Goal: Task Accomplishment & Management: Complete application form

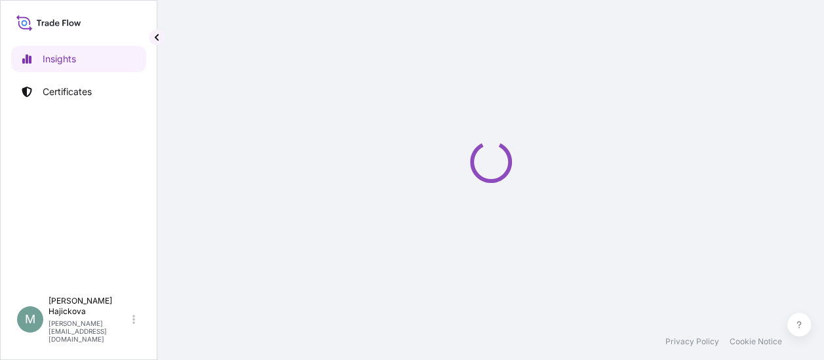
select select "2025"
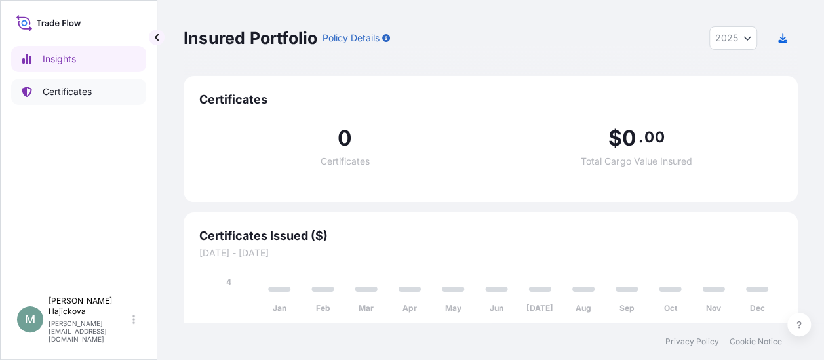
click at [50, 96] on p "Certificates" at bounding box center [67, 91] width 49 height 13
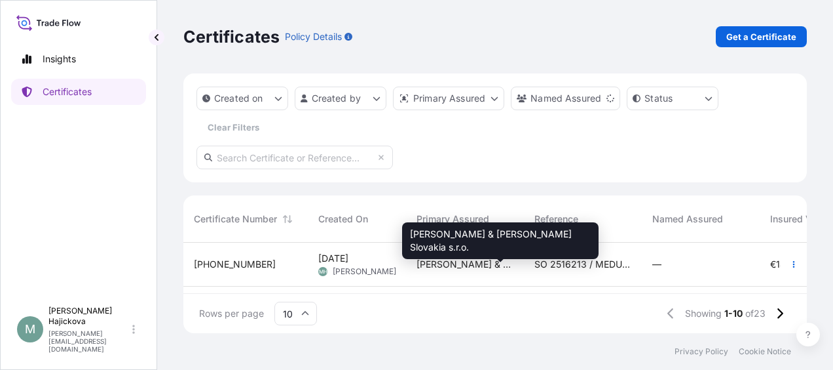
scroll to position [131, 0]
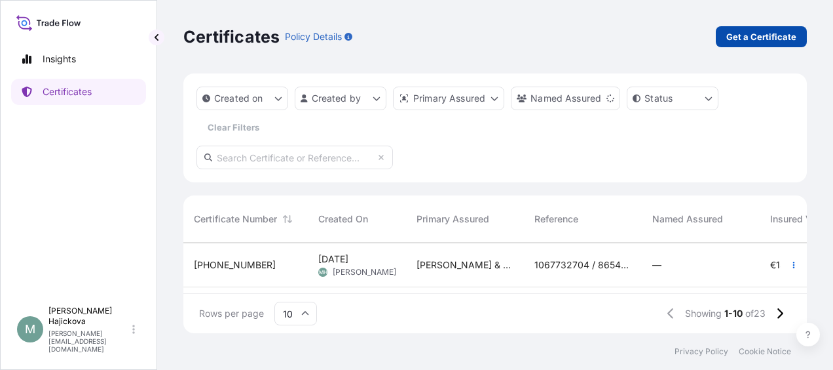
click at [776, 35] on p "Get a Certificate" at bounding box center [762, 36] width 70 height 13
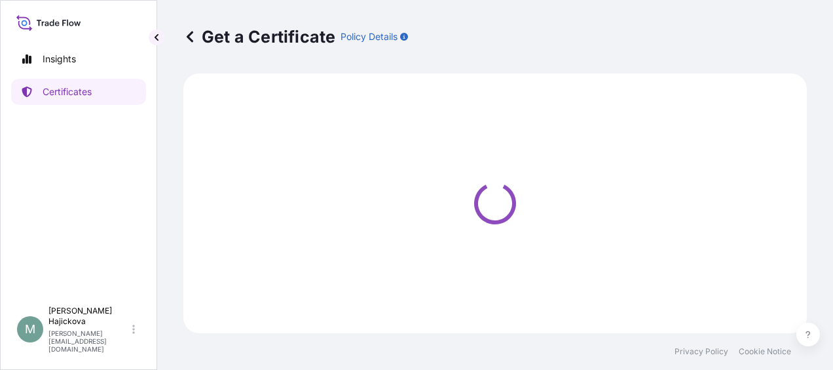
select select "Sea"
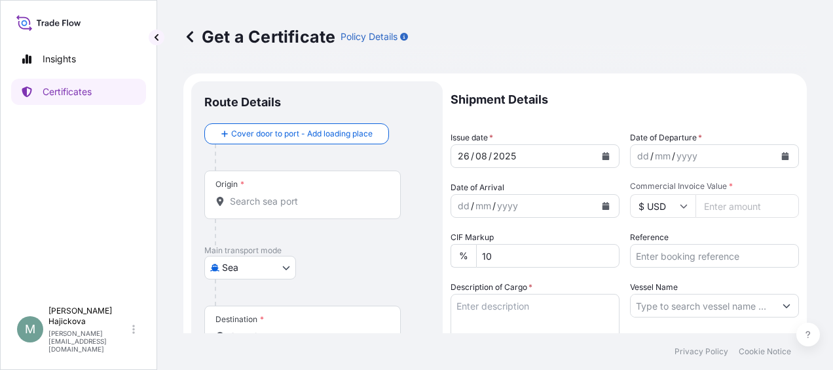
click at [288, 193] on div "Origin *" at bounding box center [302, 194] width 197 height 48
click at [288, 195] on input "Origin *" at bounding box center [307, 201] width 155 height 13
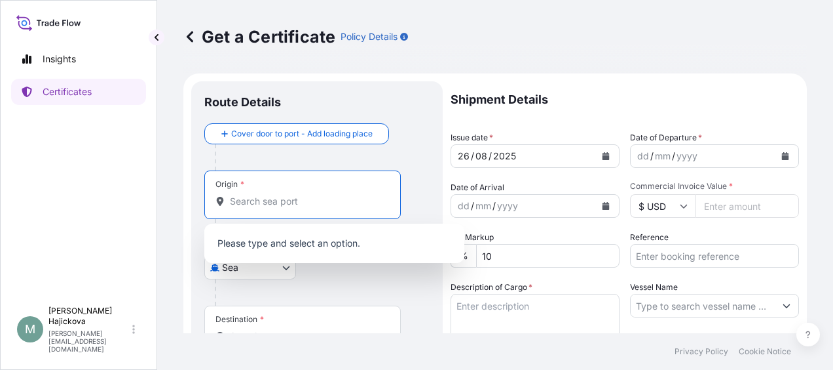
paste input "[GEOGRAPHIC_DATA]"
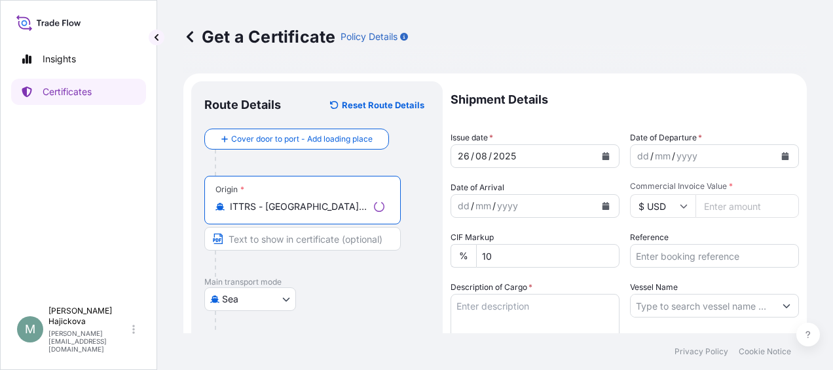
scroll to position [66, 0]
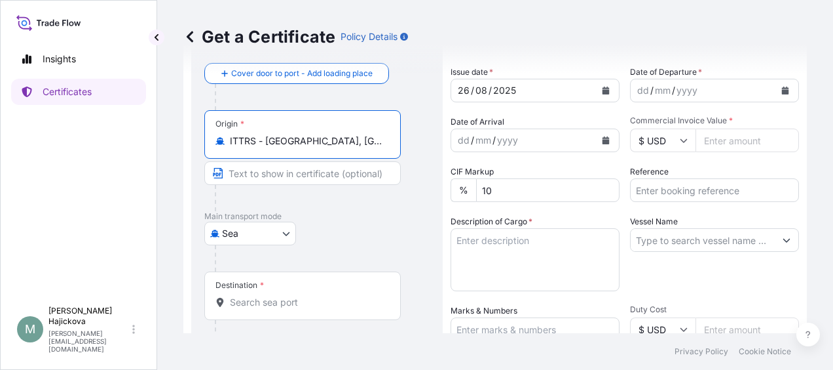
type input "ITTRS - [GEOGRAPHIC_DATA], [GEOGRAPHIC_DATA]"
click at [288, 288] on div "Destination *" at bounding box center [302, 295] width 197 height 48
click at [288, 296] on input "Destination *" at bounding box center [307, 302] width 155 height 13
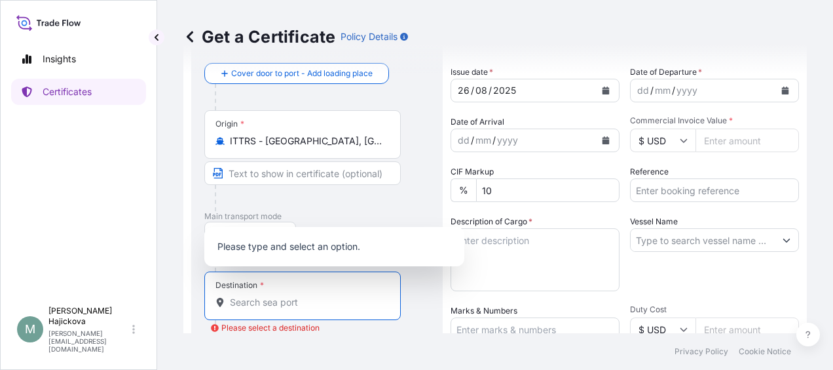
click at [310, 303] on input "Destination * Please select a destination" at bounding box center [307, 302] width 155 height 13
paste input "[GEOGRAPHIC_DATA],"
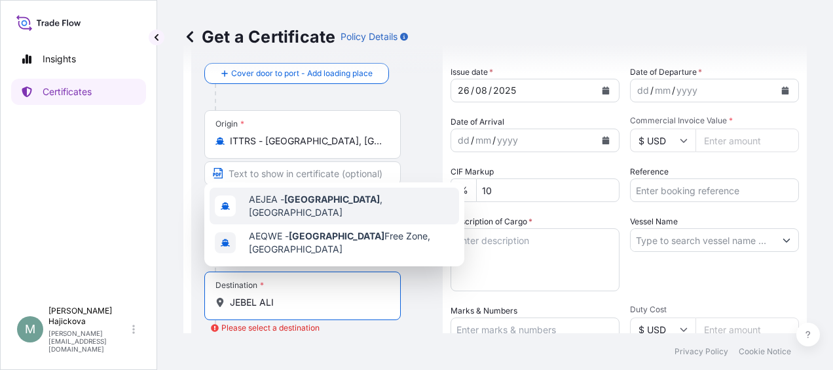
click at [329, 206] on span "AEJEA - [GEOGRAPHIC_DATA] , [GEOGRAPHIC_DATA]" at bounding box center [351, 206] width 205 height 26
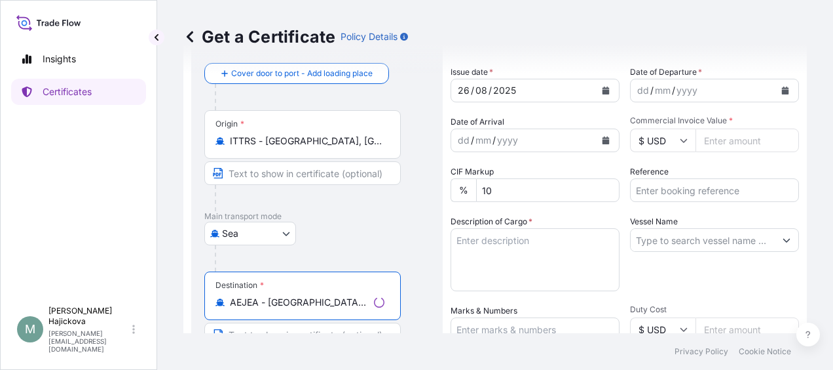
type input "AEJEA - [GEOGRAPHIC_DATA], [GEOGRAPHIC_DATA]"
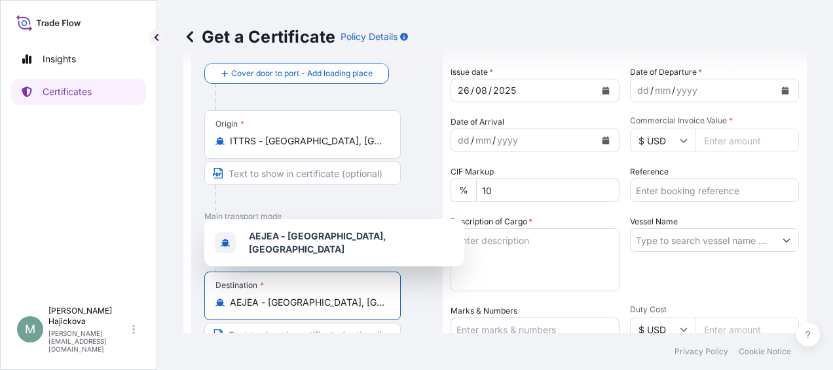
click at [567, 94] on div "[DATE]" at bounding box center [523, 91] width 144 height 24
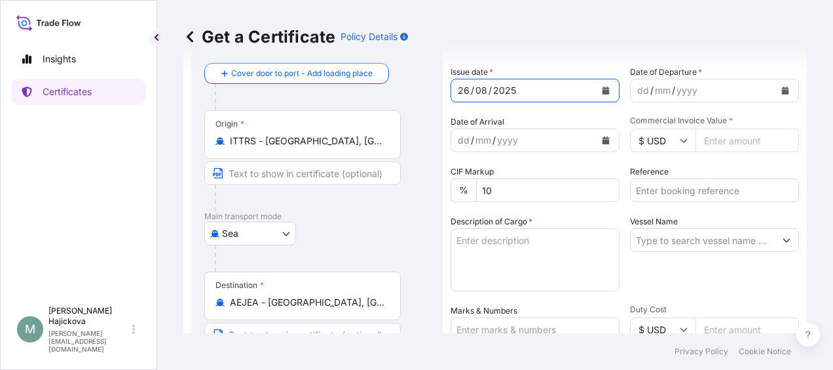
click at [654, 91] on div "mm" at bounding box center [663, 91] width 18 height 16
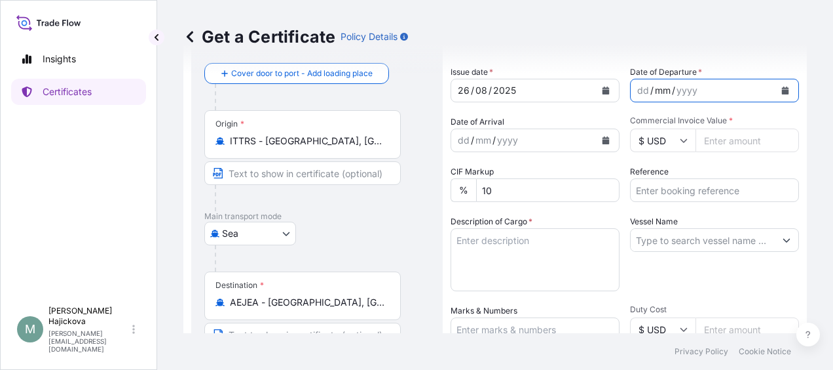
click at [775, 91] on button "Calendar" at bounding box center [785, 90] width 21 height 21
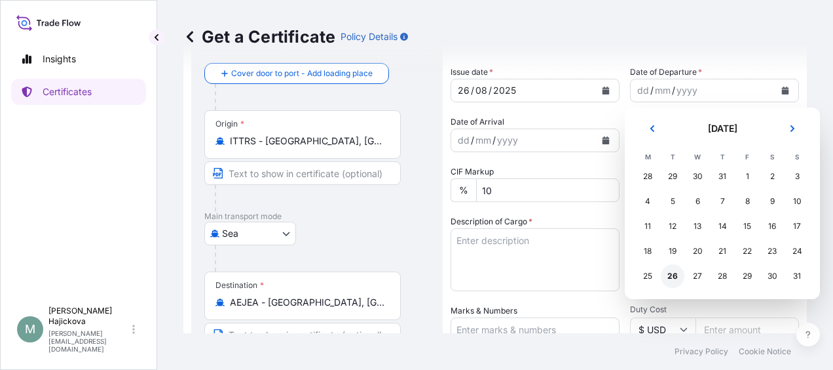
click at [671, 272] on div "26" at bounding box center [673, 276] width 24 height 24
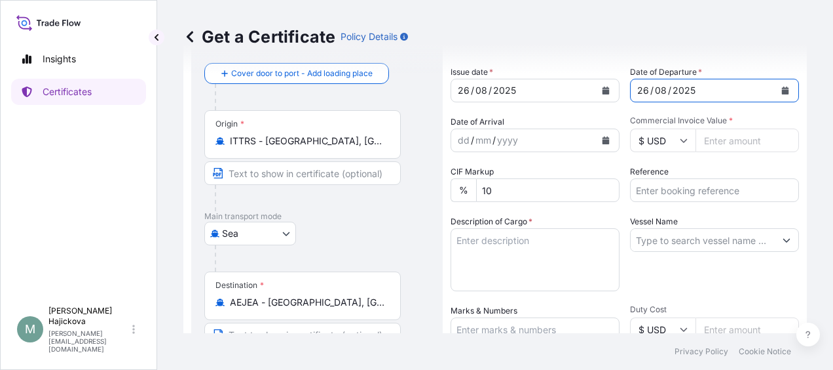
click at [721, 136] on input "Commercial Invoice Value *" at bounding box center [748, 140] width 104 height 24
paste input "130350.00"
type input "130350.00"
click at [680, 140] on icon at bounding box center [684, 140] width 8 height 8
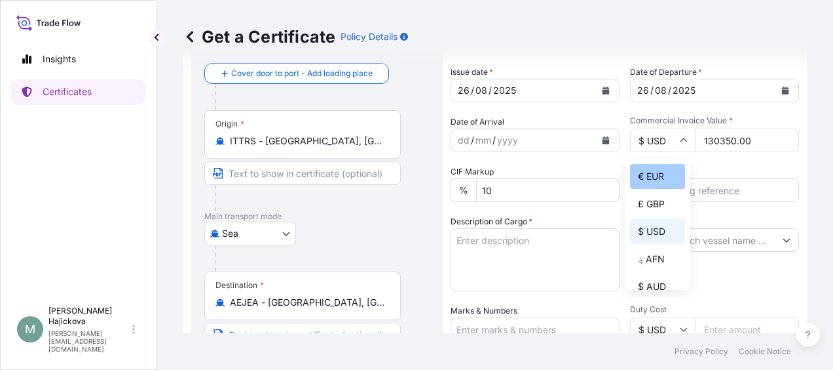
click at [666, 179] on div "€ EUR" at bounding box center [657, 176] width 55 height 25
type input "€ EUR"
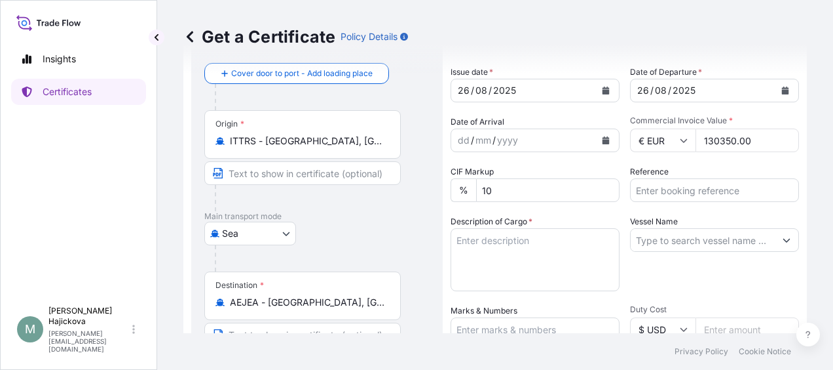
click at [672, 194] on input "Reference" at bounding box center [714, 190] width 169 height 24
paste input "2516216"
paste input "MEDUBD227816"
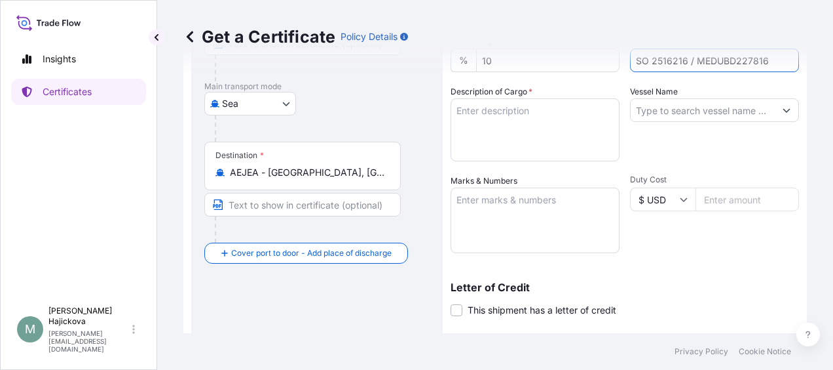
scroll to position [197, 0]
type input "SO 2516216 / MEDUBD227816"
click at [679, 105] on input "Vessel Name" at bounding box center [703, 109] width 144 height 24
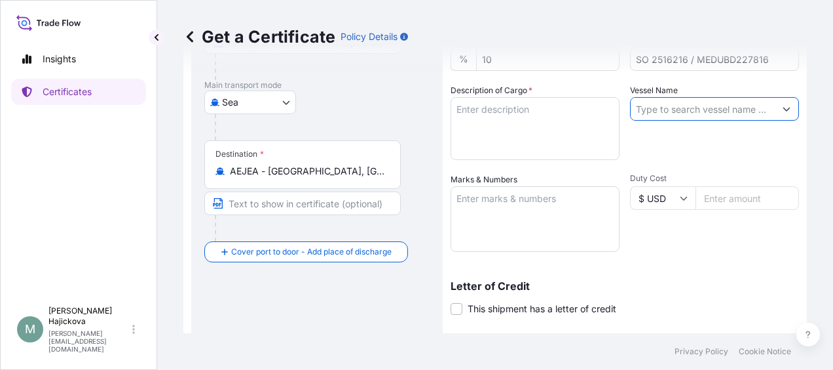
paste input "MSC RENAISSANCE III"
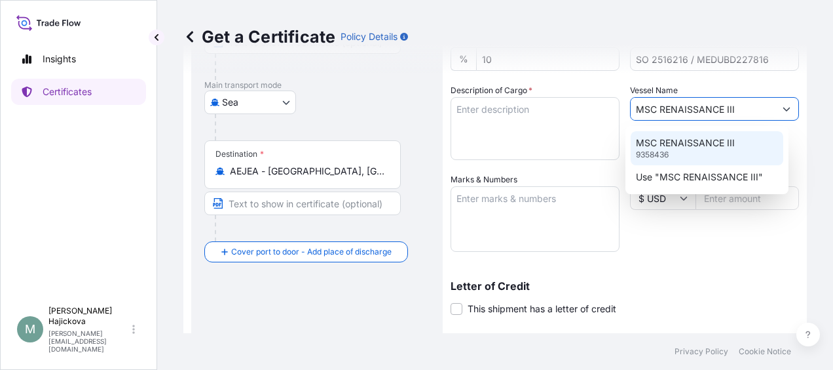
click at [690, 151] on div "MSC RENAISSANCE III 9358436" at bounding box center [707, 148] width 153 height 34
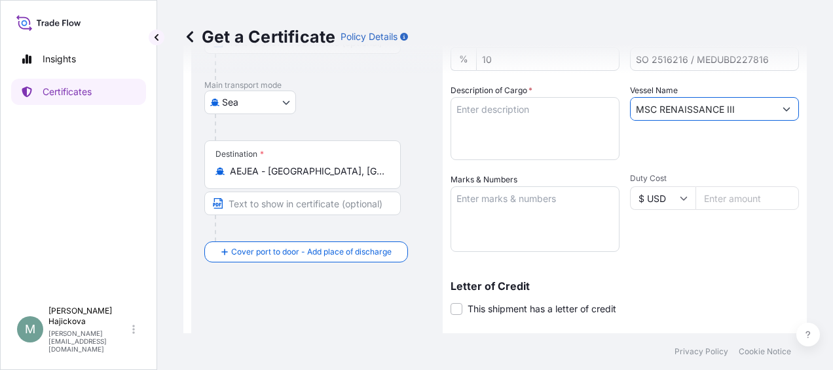
type input "MSC RENAISSANCE III"
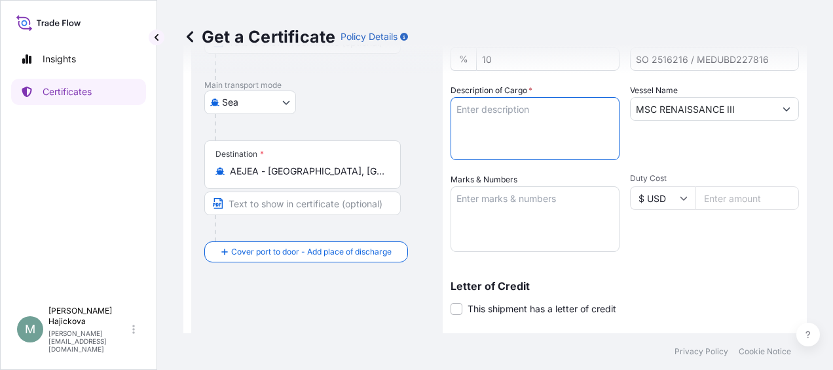
click at [522, 128] on textarea "Description of Cargo *" at bounding box center [535, 128] width 169 height 63
paste textarea "MALTOSWEET - 300 DRIED GLUCOSE SYRUP"
paste textarea "10 containers"
paste textarea "660bags"
paste textarea "Per container"
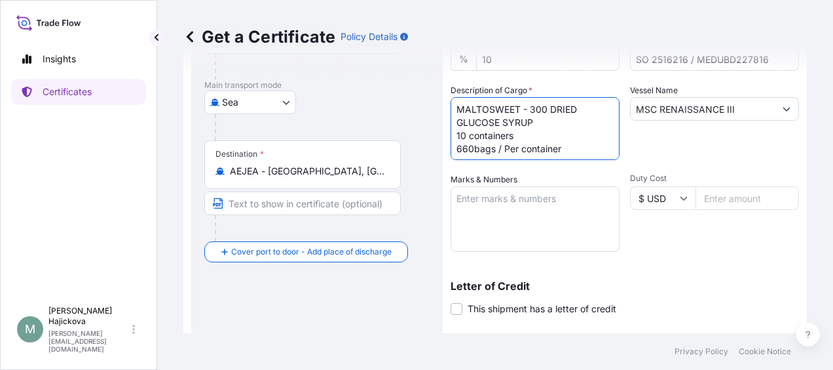
type textarea "MALTOSWEET - 300 DRIED GLUCOSE SYRUP 10 containers 660bags / Per container"
click at [514, 206] on textarea "Marks & Numbers" at bounding box center [535, 219] width 169 height 66
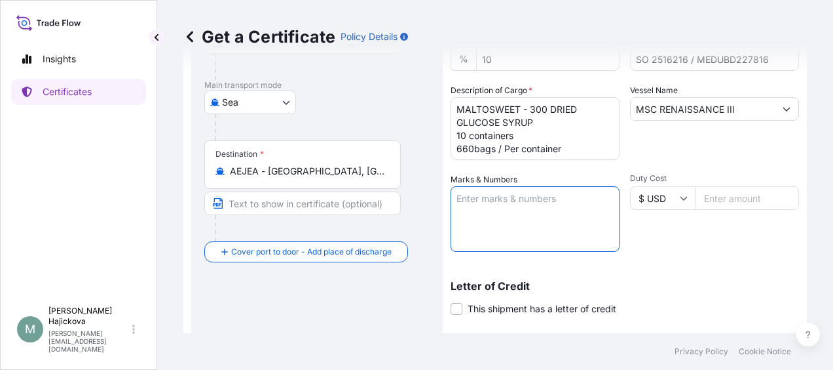
paste textarea "86557966, 86557967, 86557968, 86557969, 86557970, 86557971, 86557972, 86557973,…"
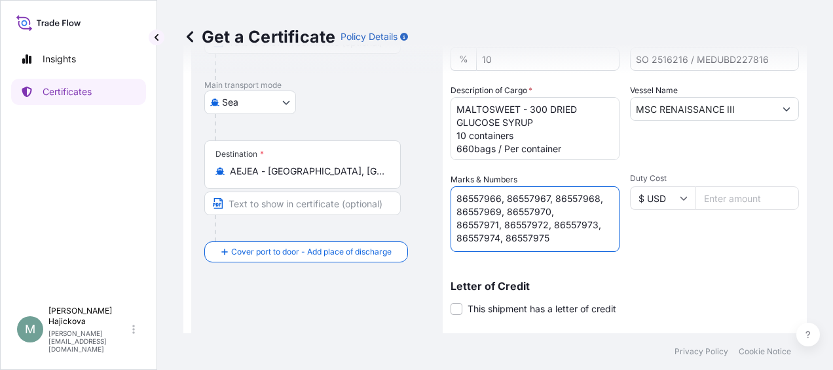
scroll to position [31, 0]
paste textarea "BSIU 296581-7, GLDU 508521-2, MEDU 352188-0, FBIU 021327-8, HPCU 268177-9 + MSM…"
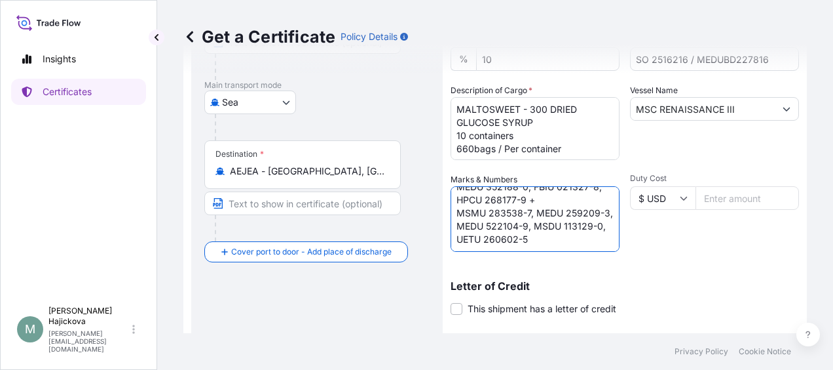
scroll to position [136, 0]
paste textarea "MEDUBD227816"
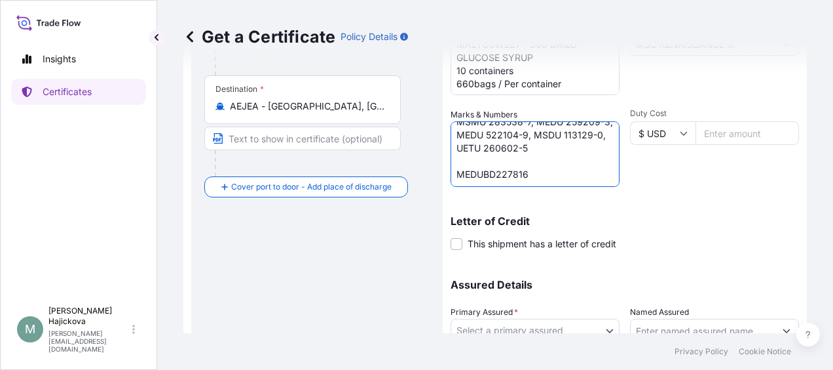
scroll to position [367, 0]
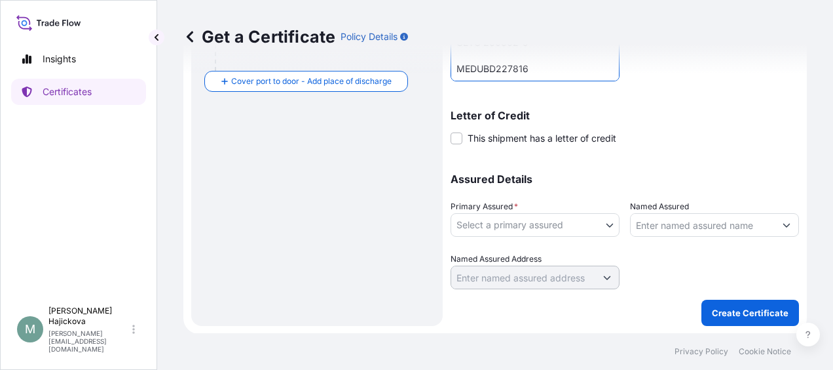
type textarea "86557966, 86557967, 86557968, 86557969, 86557970, 86557971, 86557972, 86557973,…"
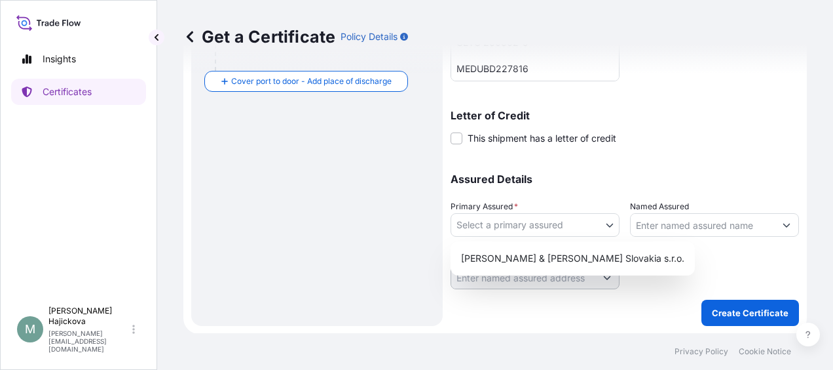
click at [609, 227] on body "Insights Certificates M [PERSON_NAME] [PERSON_NAME][EMAIL_ADDRESS][DOMAIN_NAME]…" at bounding box center [416, 185] width 833 height 370
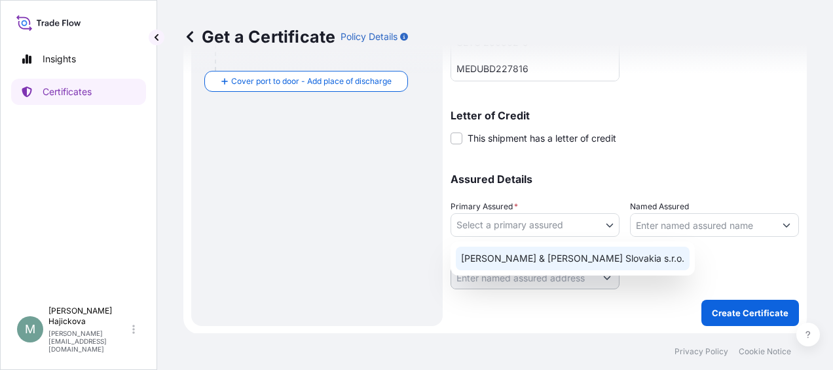
click at [552, 256] on div "[PERSON_NAME] & [PERSON_NAME] Slovakia s.r.o." at bounding box center [573, 258] width 234 height 24
select select "31670"
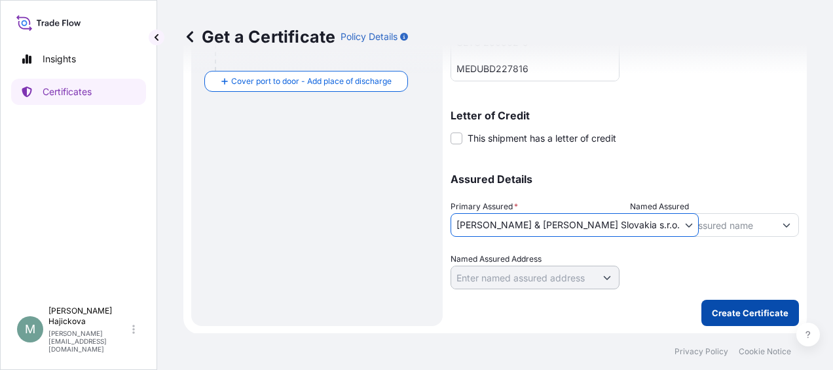
click at [735, 312] on p "Create Certificate" at bounding box center [750, 312] width 77 height 13
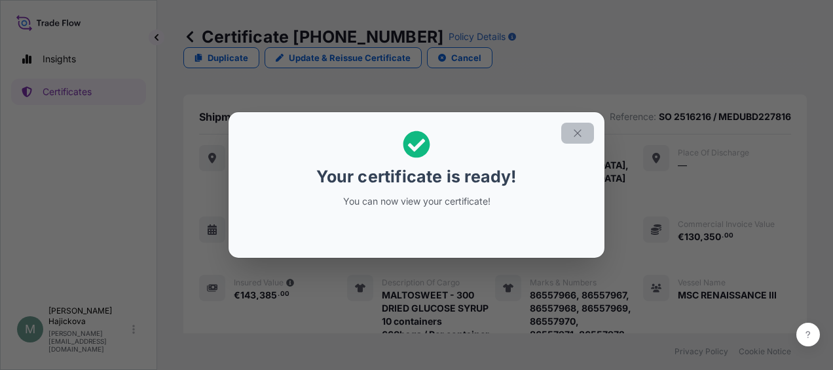
click at [573, 134] on icon "button" at bounding box center [578, 133] width 12 height 12
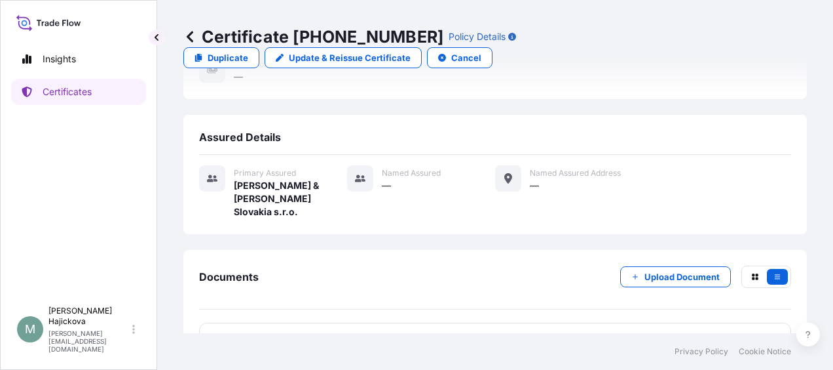
scroll to position [502, 0]
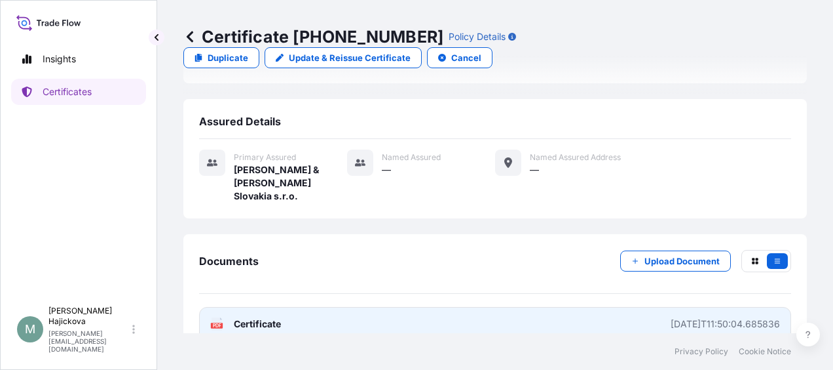
click at [700, 317] on div "[DATE]T11:50:04.685836" at bounding box center [725, 323] width 109 height 13
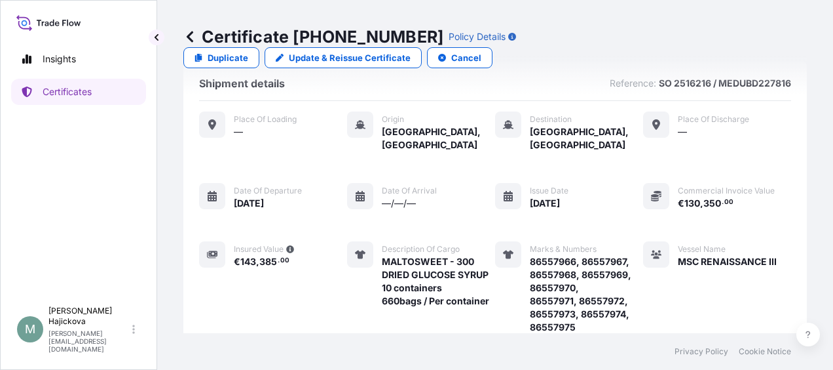
scroll to position [0, 0]
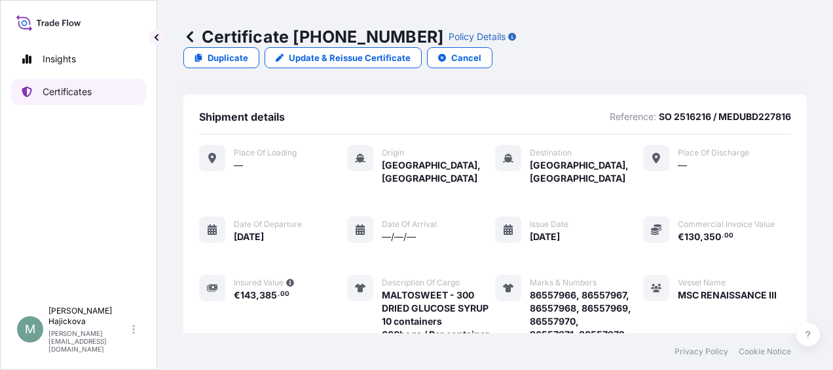
click at [64, 93] on p "Certificates" at bounding box center [67, 91] width 49 height 13
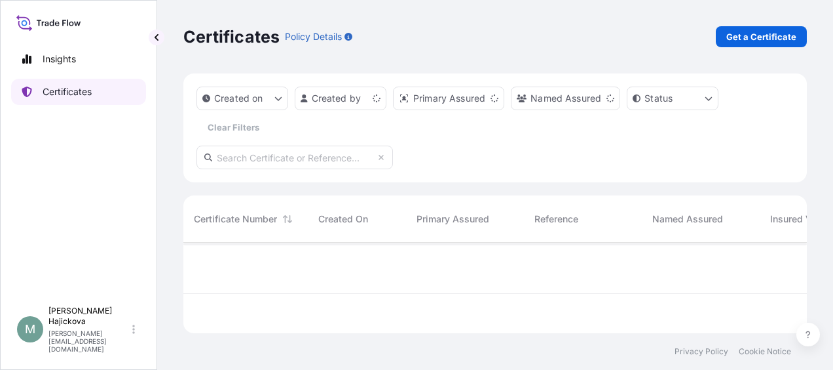
scroll to position [88, 613]
click at [778, 38] on p "Get a Certificate" at bounding box center [762, 36] width 70 height 13
select select "Sea"
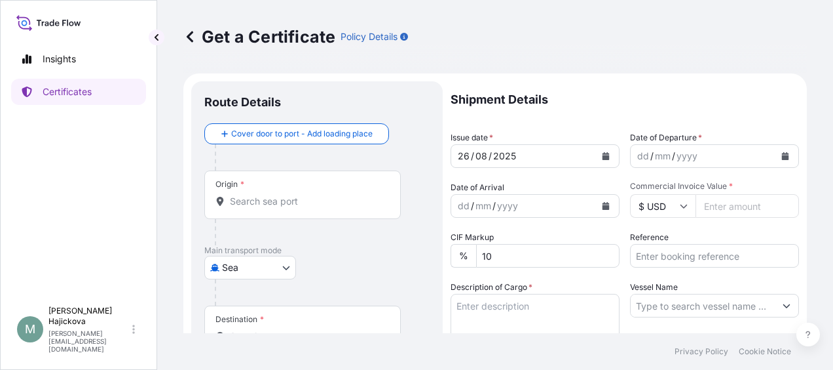
click at [291, 207] on input "Origin *" at bounding box center [307, 201] width 155 height 13
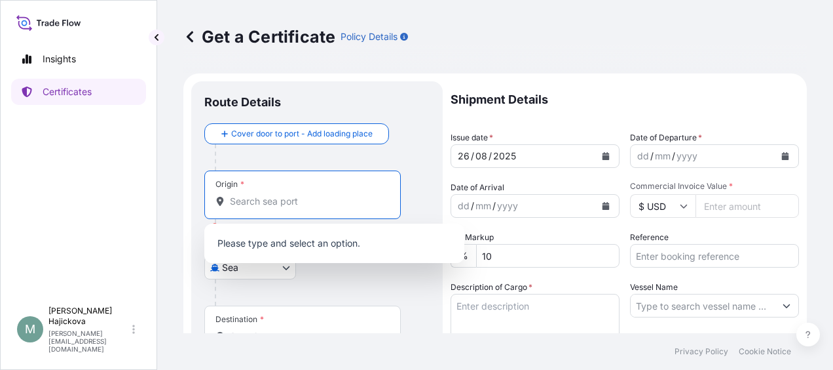
click at [270, 204] on input "Origin * Please select an origin" at bounding box center [307, 201] width 155 height 13
paste input "RIESTE"
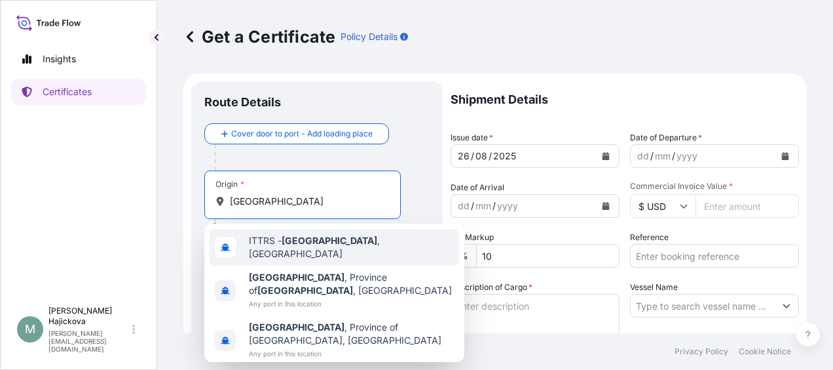
click at [266, 248] on span "ITTRS - [GEOGRAPHIC_DATA] , [GEOGRAPHIC_DATA]" at bounding box center [351, 247] width 205 height 26
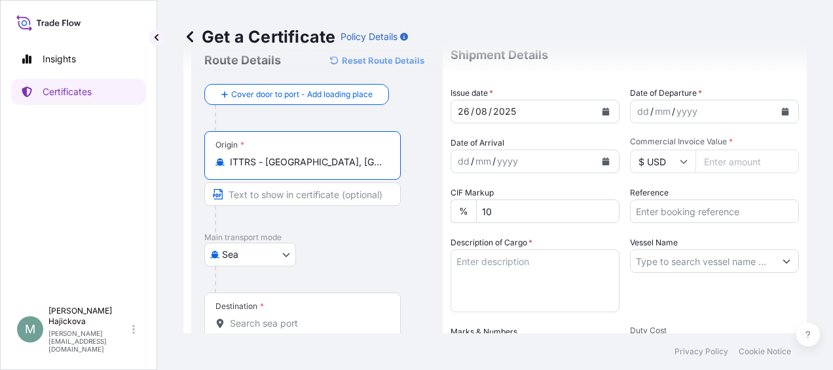
scroll to position [66, 0]
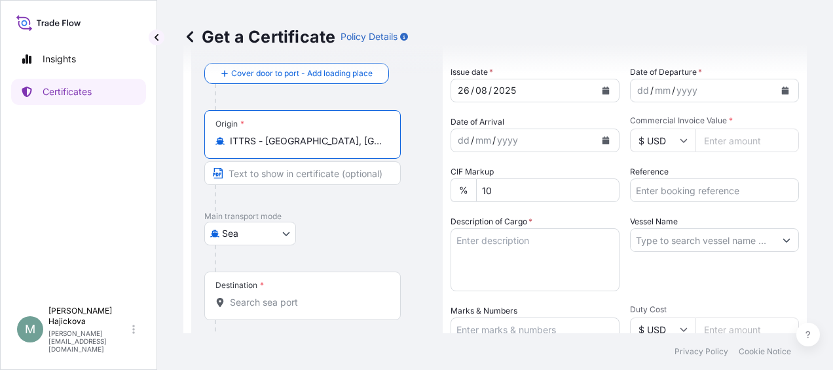
type input "ITTRS - [GEOGRAPHIC_DATA], [GEOGRAPHIC_DATA]"
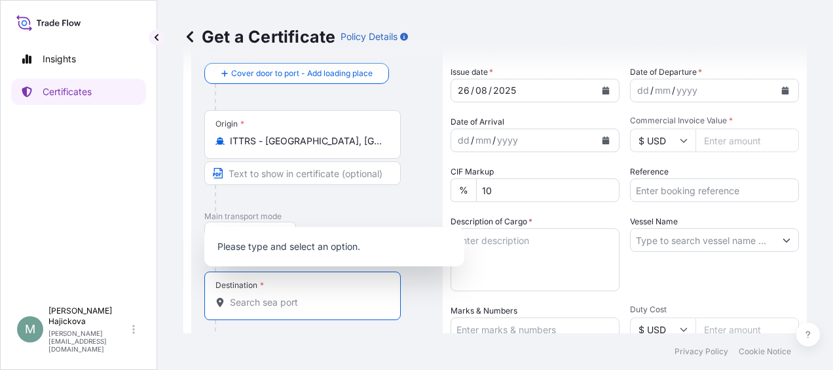
click at [301, 307] on input "Destination *" at bounding box center [307, 302] width 155 height 13
paste input "JEBEL ALI"
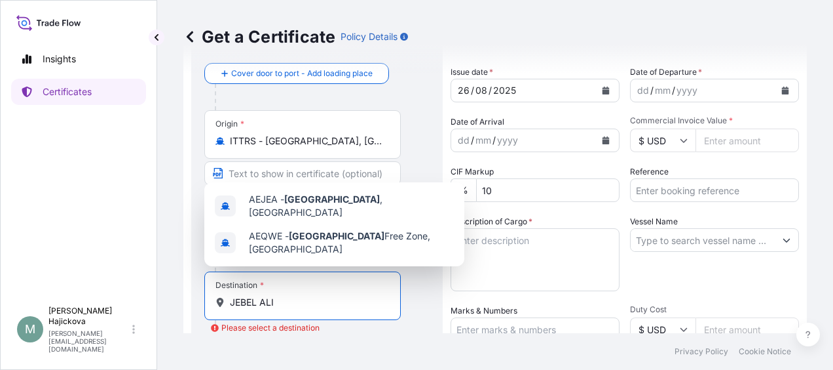
type input "JEBEL ALI"
click at [682, 90] on div "yyyy" at bounding box center [688, 91] width 24 height 16
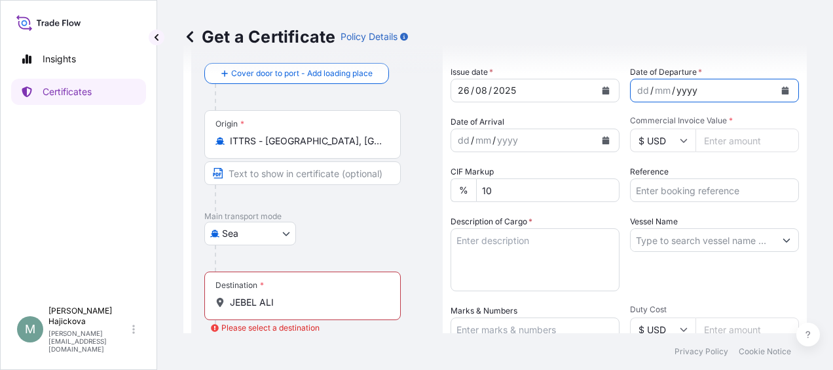
click at [778, 84] on button "Calendar" at bounding box center [785, 90] width 21 height 21
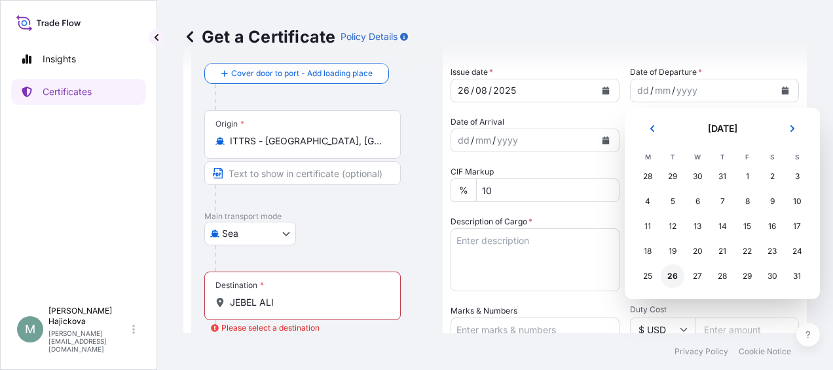
click at [672, 271] on div "26" at bounding box center [673, 276] width 24 height 24
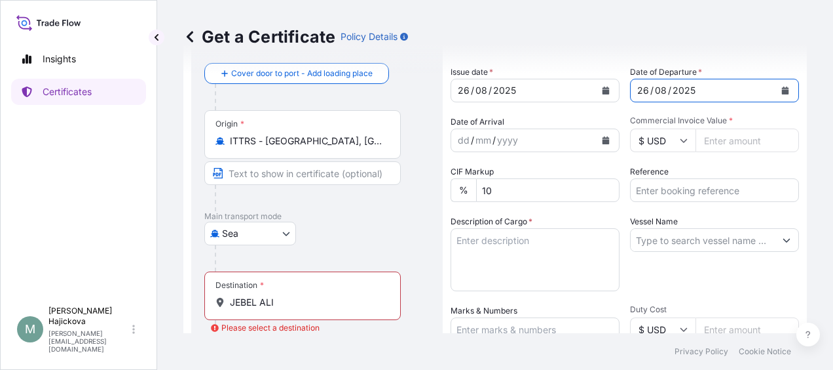
click at [719, 138] on input "Commercial Invoice Value *" at bounding box center [748, 140] width 104 height 24
paste input "35981.56"
type input "35981.56"
click at [680, 142] on icon at bounding box center [684, 140] width 8 height 8
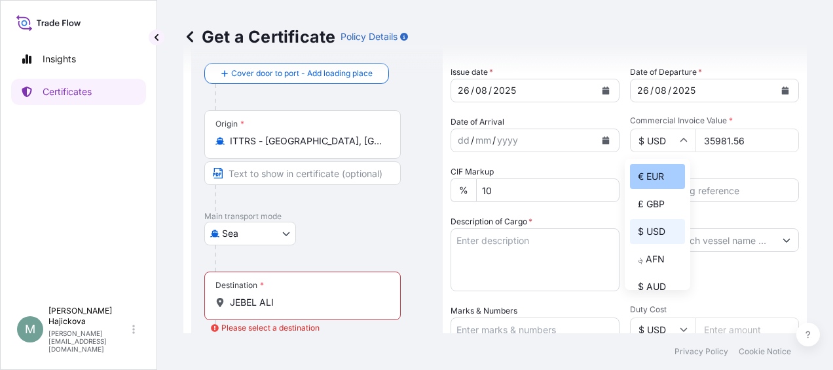
click at [663, 175] on div "€ EUR" at bounding box center [657, 176] width 55 height 25
type input "€ EUR"
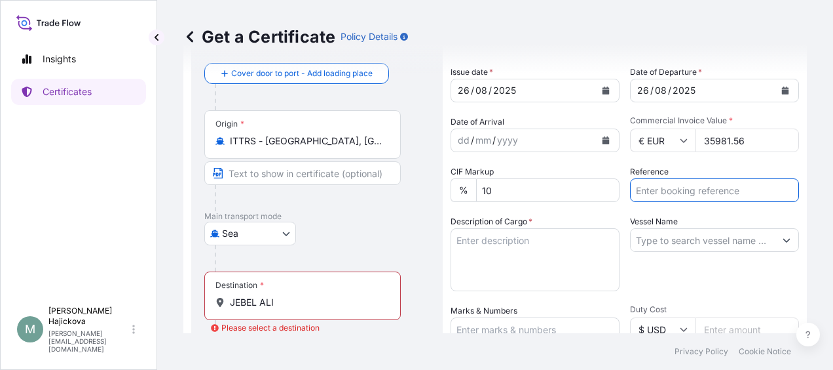
click at [649, 195] on input "Reference" at bounding box center [714, 190] width 169 height 24
paste input "86556058 , 86556059"
paste input "MEDUBD227303"
type input "86556058 , 86556059/ MEDUBD227303"
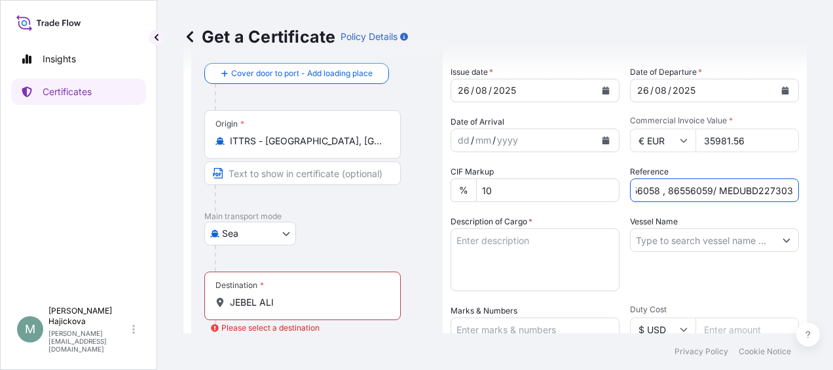
click at [672, 237] on input "Vessel Name" at bounding box center [703, 240] width 144 height 24
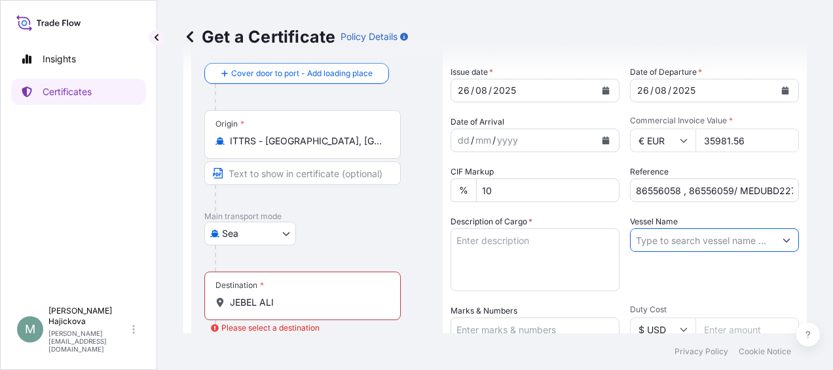
click at [706, 241] on input "Vessel Name" at bounding box center [703, 240] width 144 height 24
paste input "MSC RENAISSANCE III"
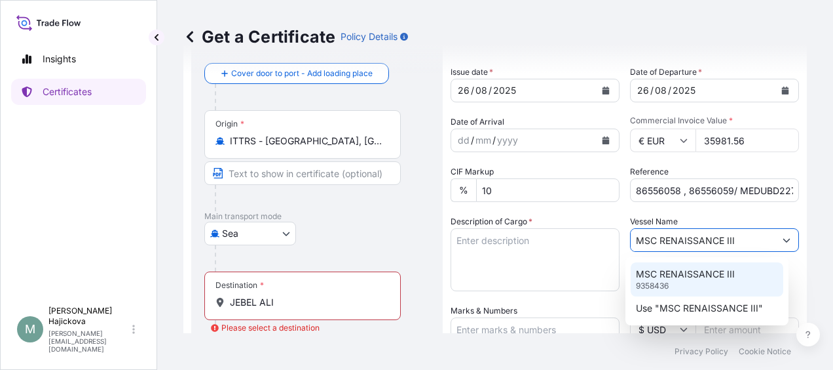
click at [697, 267] on p "MSC RENAISSANCE III" at bounding box center [685, 273] width 99 height 13
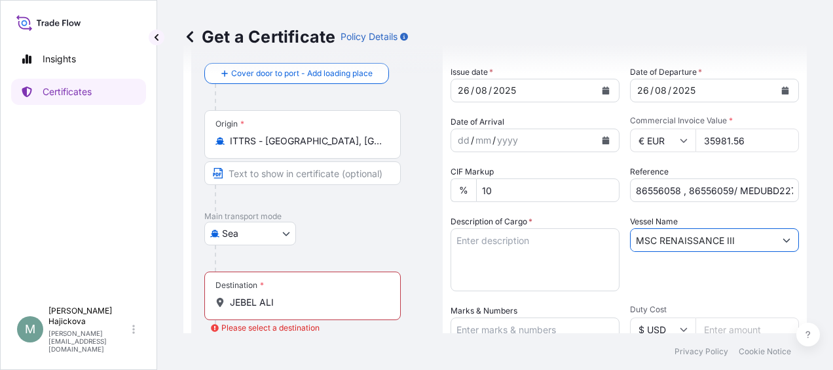
scroll to position [131, 0]
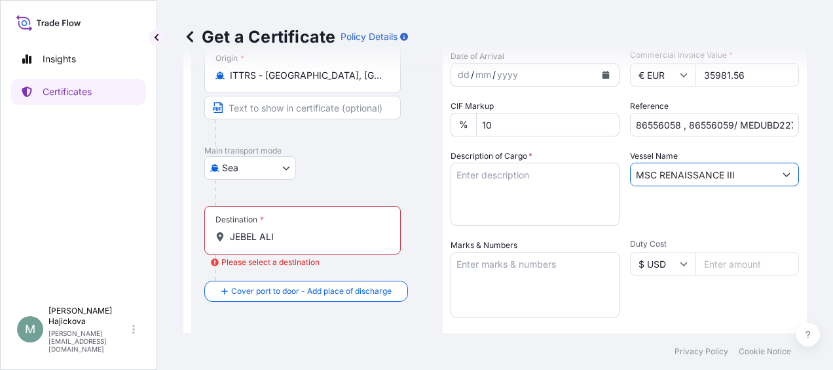
type input "MSC RENAISSANCE III"
click at [522, 193] on textarea "Description of Cargo *" at bounding box center [535, 193] width 169 height 63
click at [497, 177] on textarea "Description of Cargo *" at bounding box center [535, 193] width 169 height 63
paste textarea "MALTOSWEET 210 – dried glucose syrup"
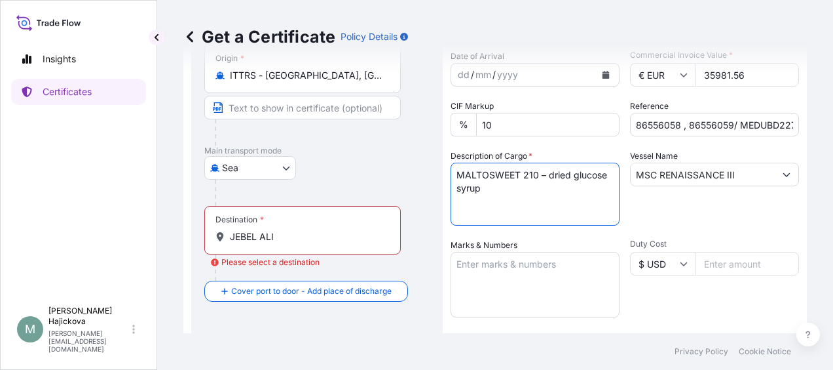
type textarea "MALTOSWEET 210 – dried glucose syrup"
click at [297, 234] on input "JEBEL ALI" at bounding box center [307, 236] width 155 height 13
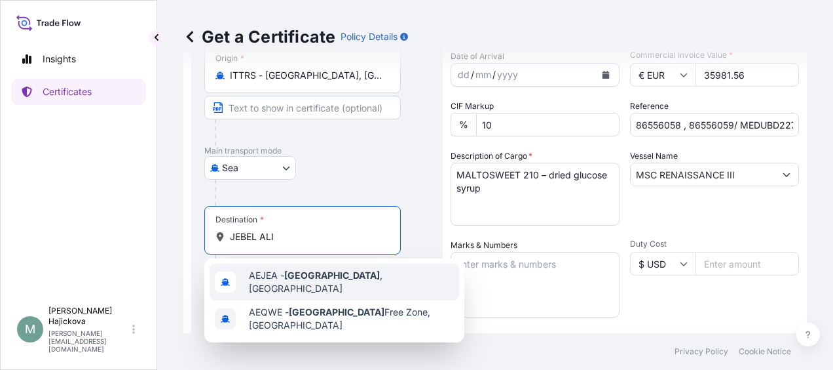
click at [319, 284] on span "AEJEA - [GEOGRAPHIC_DATA] , [GEOGRAPHIC_DATA]" at bounding box center [351, 282] width 205 height 26
type input "AEJEA - [GEOGRAPHIC_DATA], [GEOGRAPHIC_DATA]"
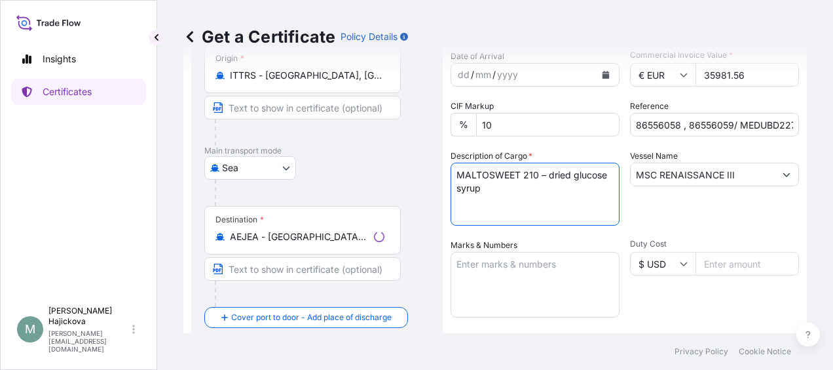
click at [501, 199] on textarea "MALTOSWEET 210 – dried glucose syrup" at bounding box center [535, 193] width 169 height 63
paste textarea "21 PX"
type textarea "MALTOSWEET 210 – dried glucose syrup 2 containers 21 PX / per container"
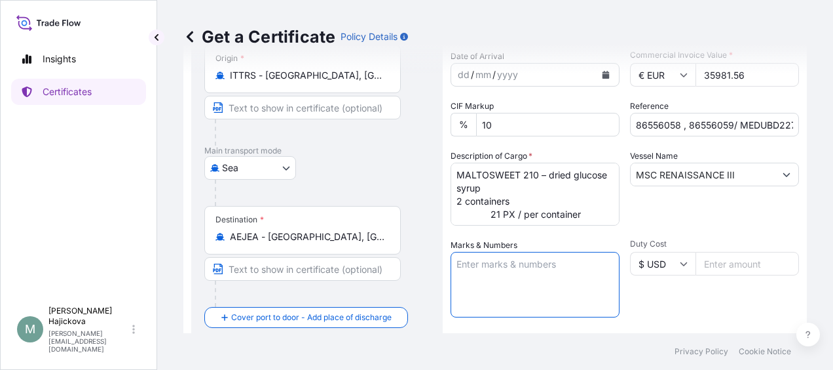
click at [501, 258] on textarea "Marks & Numbers" at bounding box center [535, 285] width 169 height 66
paste textarea "86556058 , 86556059"
paste textarea "MEDUBD227303"
paste textarea "MEDU4301896"
click at [543, 275] on textarea "86556058 , 86556059 MEDUBD227303 MEDU4301896" at bounding box center [535, 285] width 169 height 66
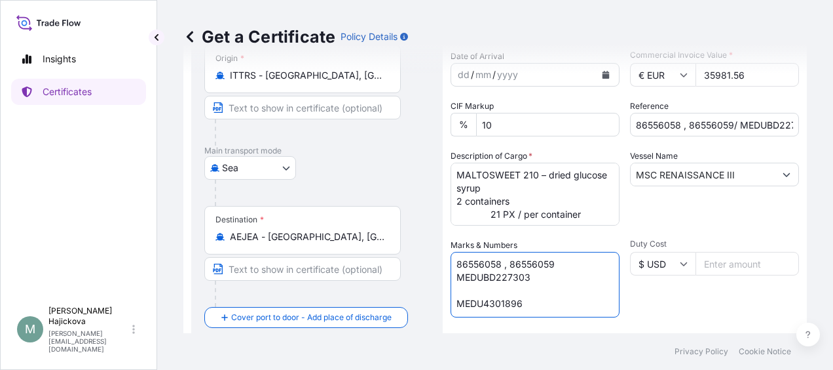
click at [544, 299] on textarea "86556058 , 86556059 MEDUBD227303 MEDU4301896" at bounding box center [535, 285] width 169 height 66
paste textarea "MEDU4324192"
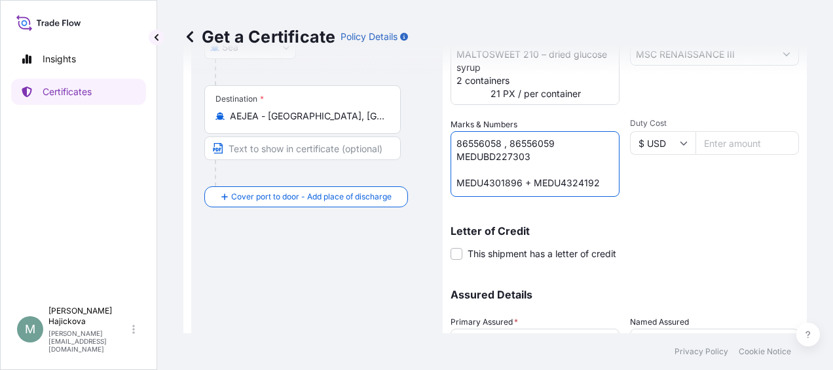
scroll to position [367, 0]
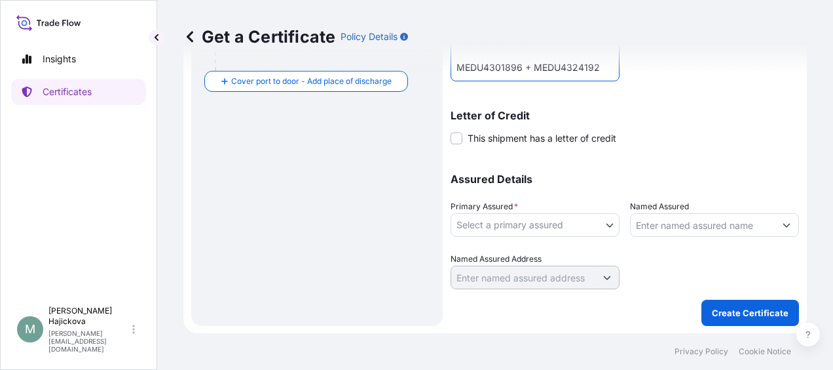
type textarea "86556058 , 86556059 MEDUBD227303 MEDU4301896 + MEDU4324192"
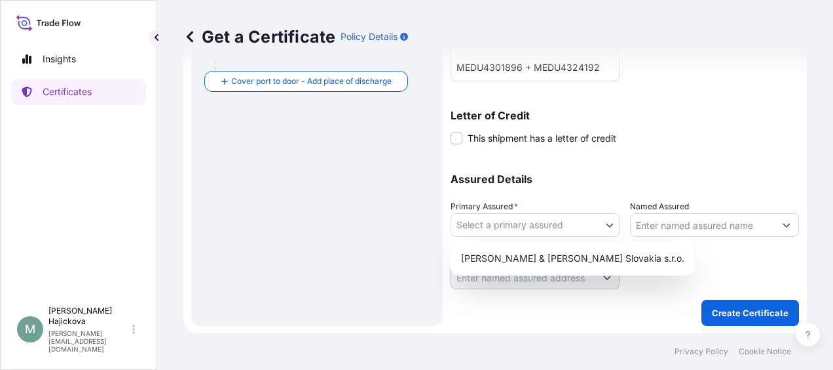
click at [571, 225] on body "Insights Certificates M [PERSON_NAME] [PERSON_NAME][EMAIL_ADDRESS][DOMAIN_NAME]…" at bounding box center [416, 185] width 833 height 370
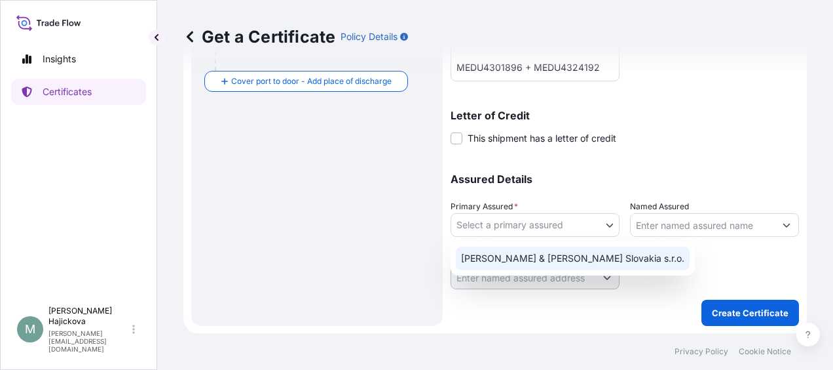
click at [501, 265] on div "[PERSON_NAME] & [PERSON_NAME] Slovakia s.r.o." at bounding box center [573, 258] width 234 height 24
select select "31670"
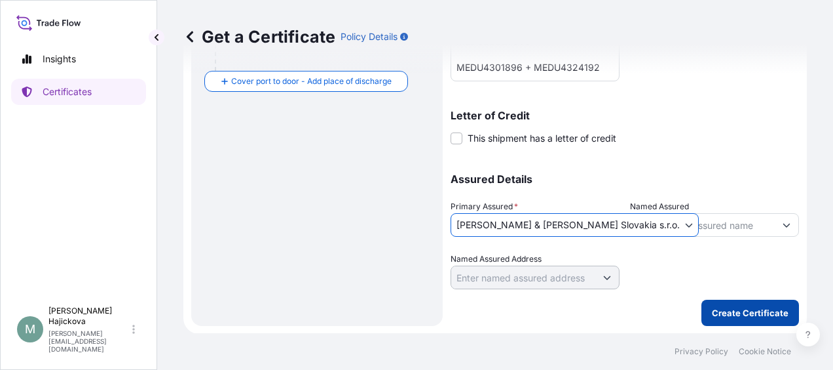
click at [772, 315] on p "Create Certificate" at bounding box center [750, 312] width 77 height 13
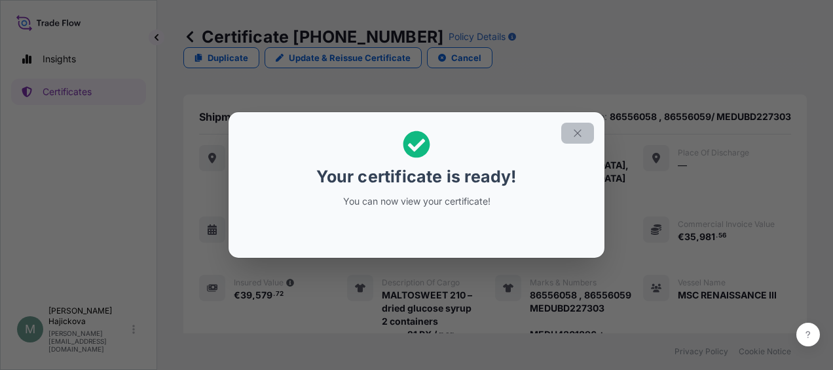
click at [577, 138] on icon "button" at bounding box center [578, 133] width 12 height 12
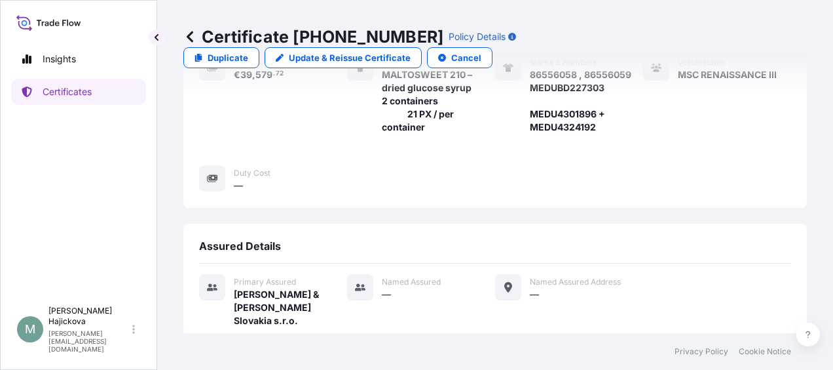
scroll to position [332, 0]
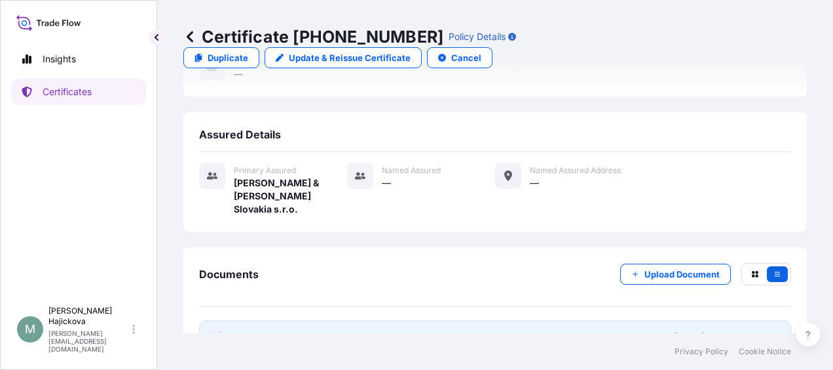
click at [675, 330] on div "[DATE]T11:55:15.845837" at bounding box center [727, 336] width 105 height 13
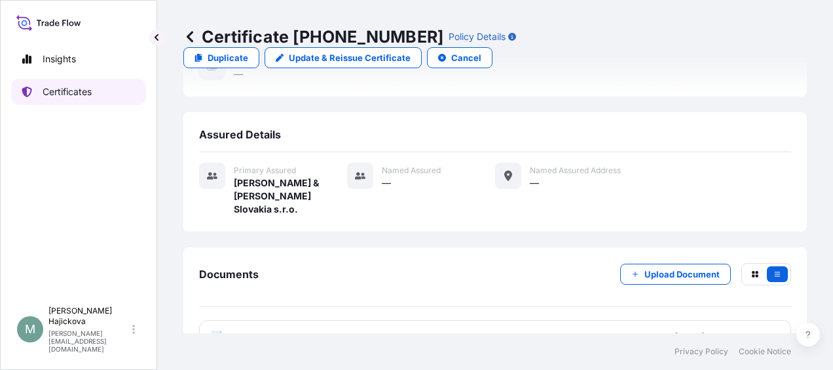
click at [66, 90] on p "Certificates" at bounding box center [67, 91] width 49 height 13
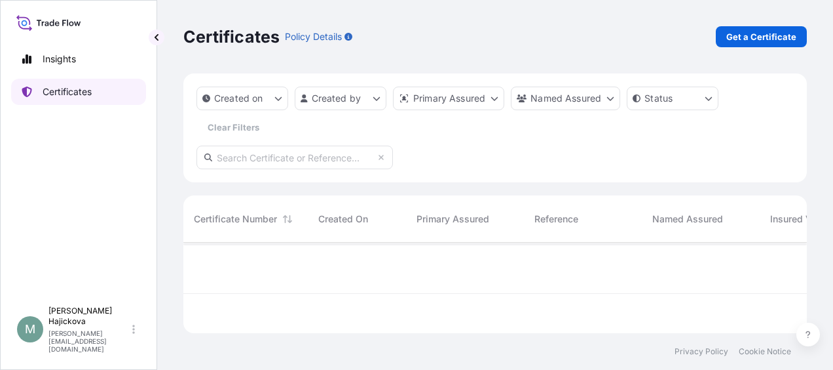
scroll to position [88, 613]
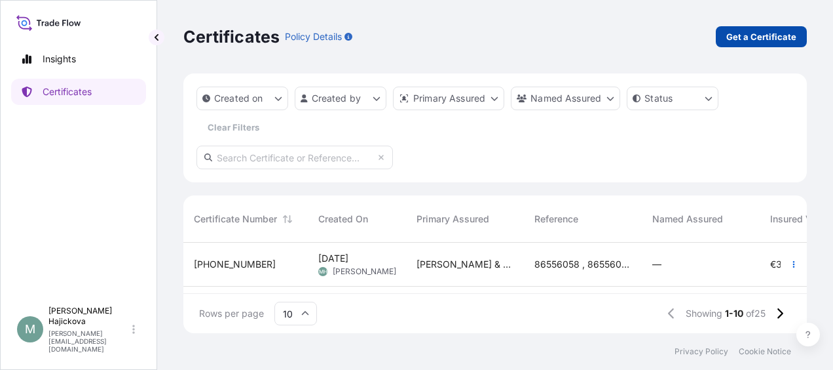
click at [746, 34] on p "Get a Certificate" at bounding box center [762, 36] width 70 height 13
select select "Sea"
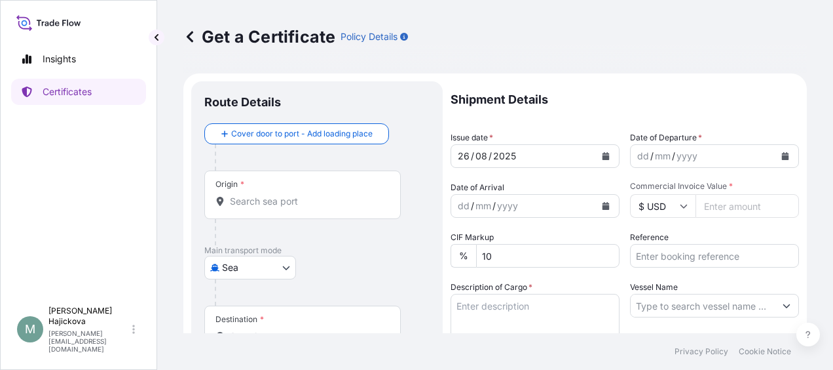
click at [278, 215] on div "Origin *" at bounding box center [302, 194] width 197 height 48
click at [278, 208] on input "Origin *" at bounding box center [307, 201] width 155 height 13
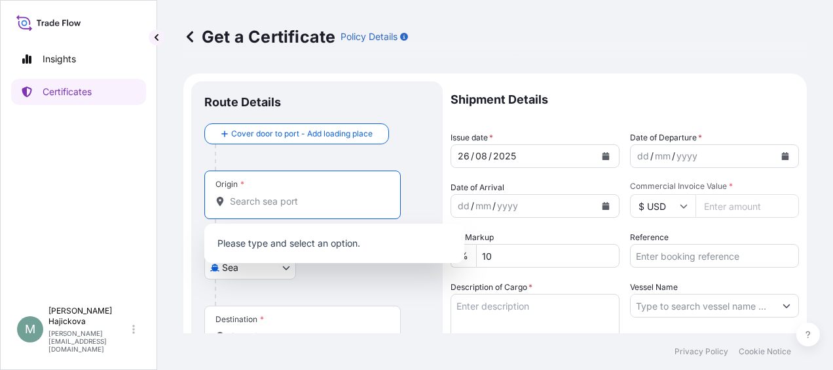
paste input "[GEOGRAPHIC_DATA]"
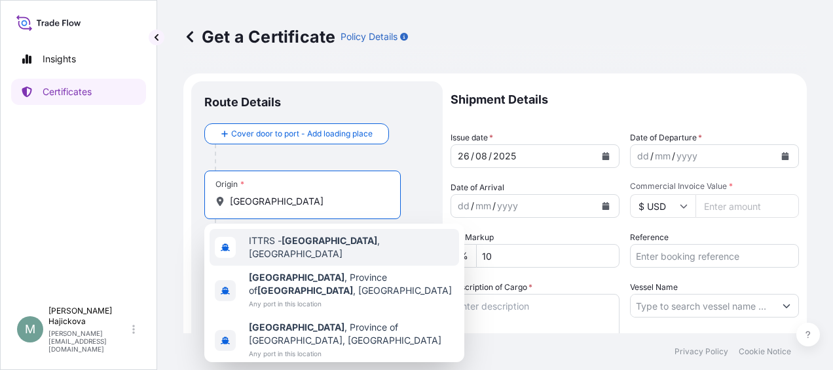
click at [278, 244] on span "ITTRS - [GEOGRAPHIC_DATA] , [GEOGRAPHIC_DATA]" at bounding box center [351, 247] width 205 height 26
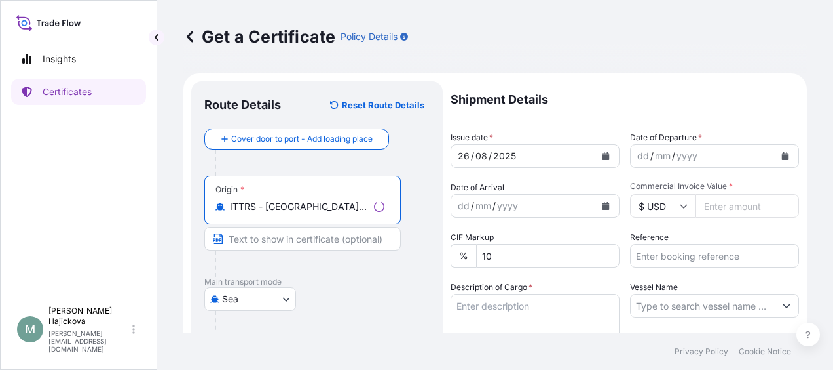
type input "ITTRS - [GEOGRAPHIC_DATA], [GEOGRAPHIC_DATA]"
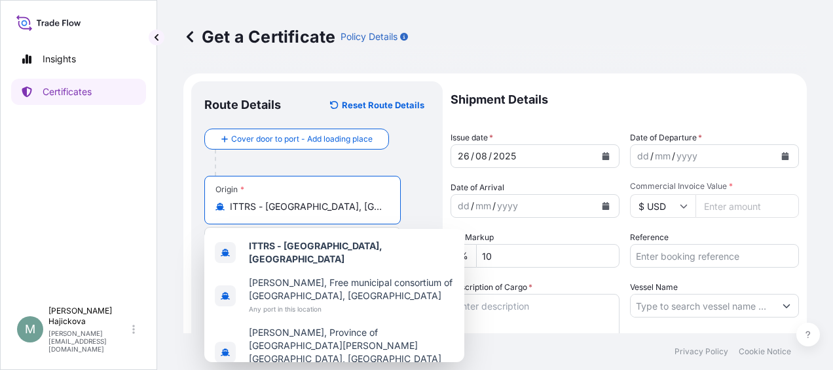
click at [539, 151] on div "[DATE]" at bounding box center [523, 156] width 144 height 24
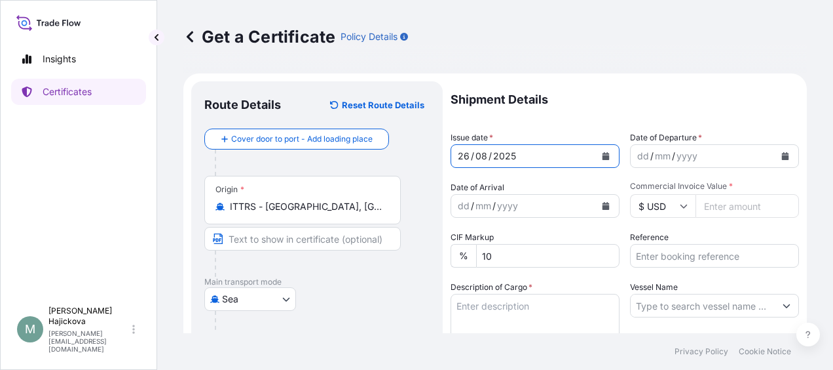
click at [604, 153] on icon "Calendar" at bounding box center [606, 156] width 8 height 8
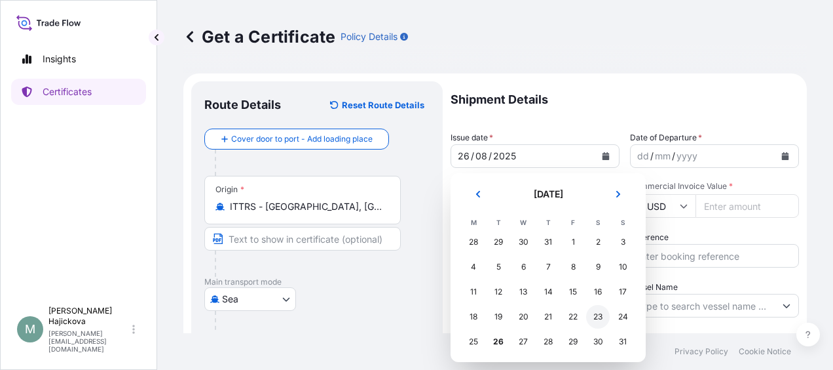
click at [604, 316] on div "23" at bounding box center [598, 317] width 24 height 24
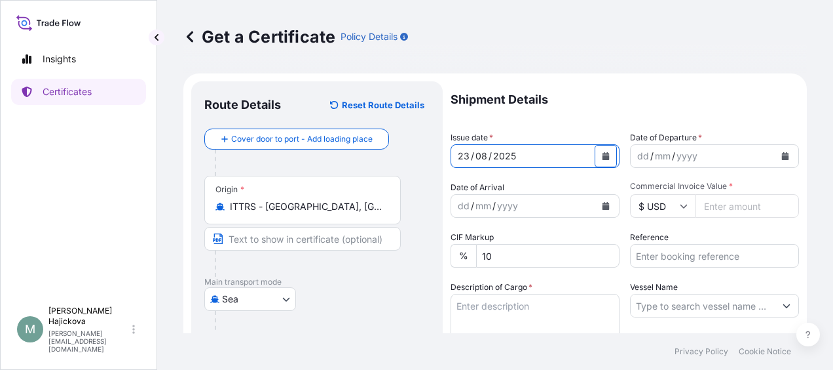
click at [691, 153] on div "yyyy" at bounding box center [688, 156] width 24 height 16
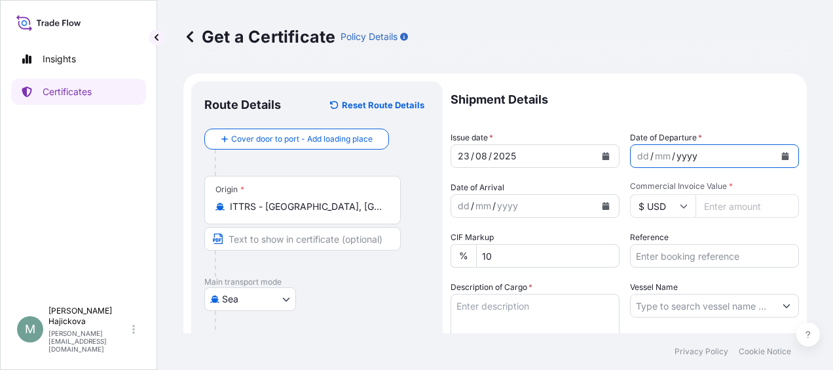
click at [782, 153] on icon "Calendar" at bounding box center [785, 156] width 7 height 8
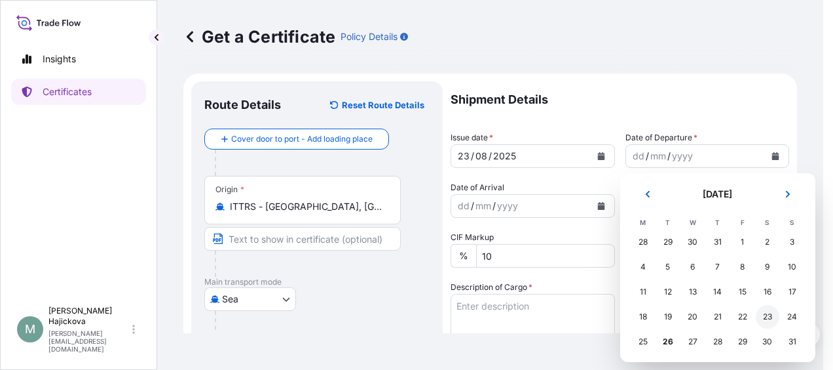
click at [774, 317] on div "23" at bounding box center [768, 317] width 24 height 24
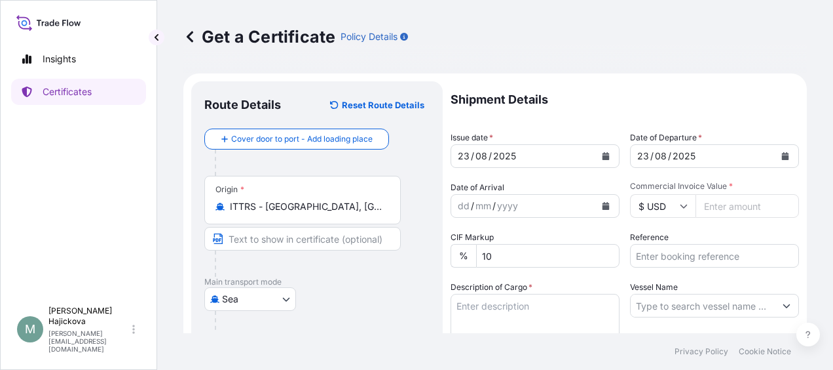
click at [742, 203] on input "Commercial Invoice Value *" at bounding box center [748, 206] width 104 height 24
click at [717, 204] on input "Commercial Invoice Value *" at bounding box center [748, 206] width 104 height 24
paste input "16473.75"
type input "16473.75"
click at [680, 207] on icon at bounding box center [684, 206] width 8 height 8
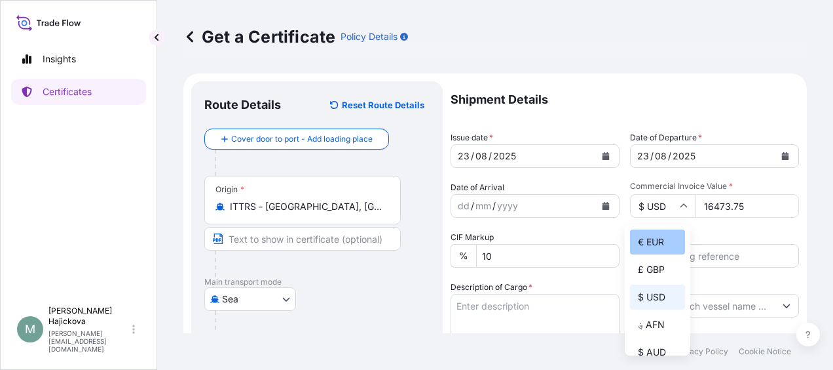
click at [662, 246] on div "€ EUR" at bounding box center [657, 241] width 55 height 25
type input "€ EUR"
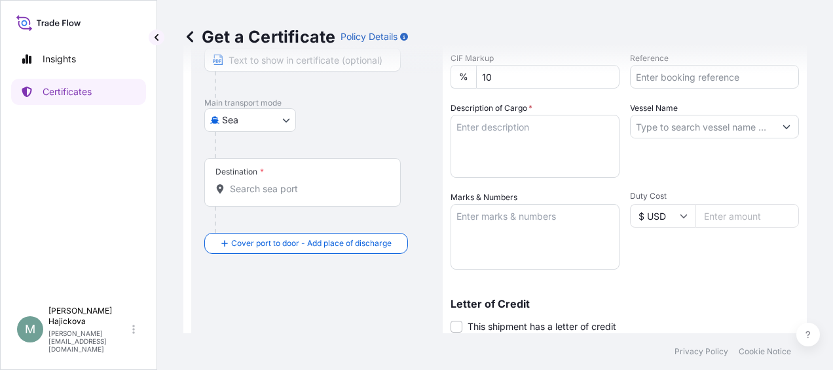
scroll to position [131, 0]
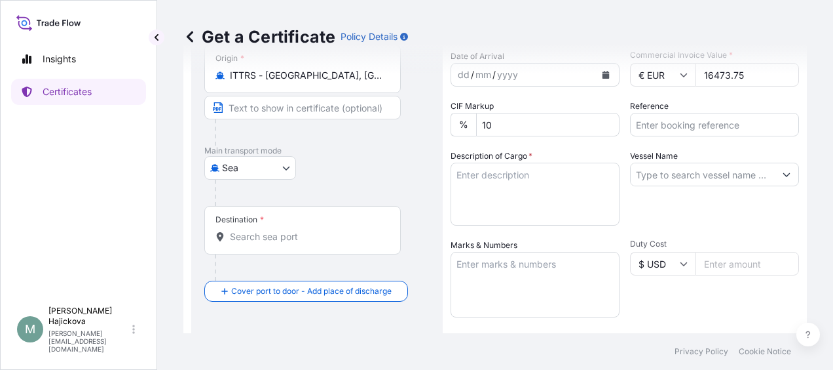
click at [685, 124] on input "Reference" at bounding box center [714, 125] width 169 height 24
paste input "86557986"
paste input "CTLTBT0000992559"
type input "86557986 / CTLTBT0000992559"
click at [701, 175] on input "Vessel Name" at bounding box center [703, 174] width 144 height 24
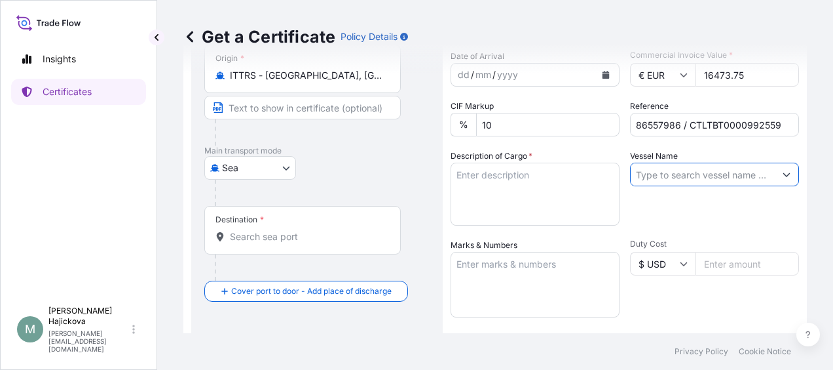
paste input "MSC [PERSON_NAME]"
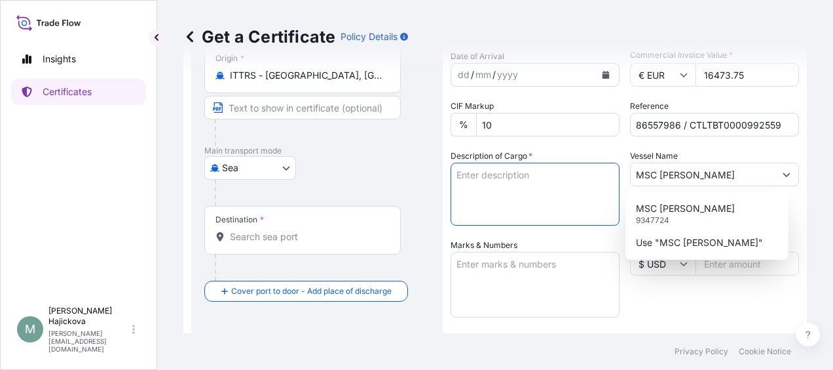
click at [548, 189] on textarea "Description of Cargo *" at bounding box center [535, 193] width 169 height 63
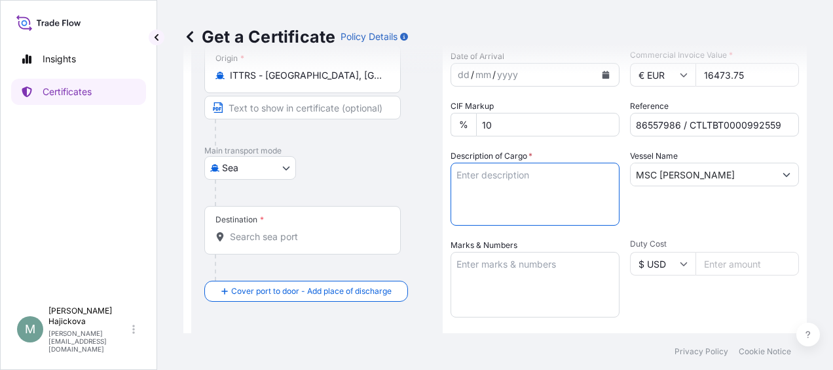
click at [742, 177] on input "MSC [PERSON_NAME]" at bounding box center [703, 174] width 144 height 24
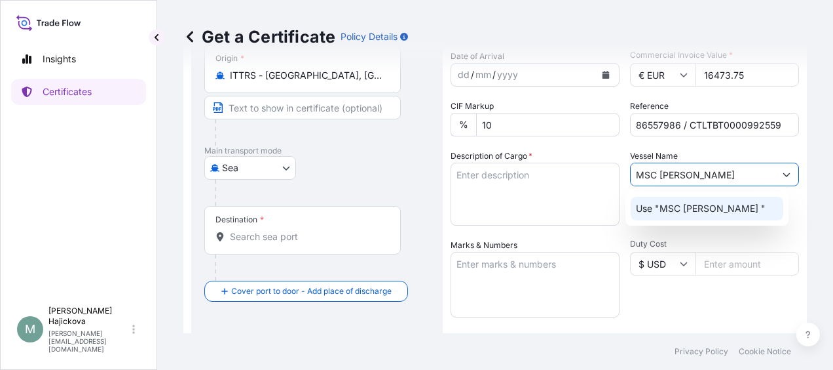
click at [713, 207] on p "Use "MSC [PERSON_NAME] "" at bounding box center [701, 208] width 130 height 13
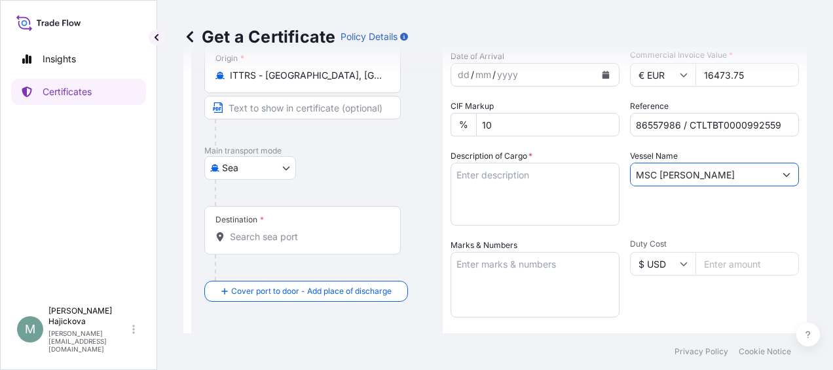
type input "MSC [PERSON_NAME]"
click at [515, 192] on textarea "Description of Cargo *" at bounding box center [535, 193] width 169 height 63
paste textarea "MALTOSWEET G 211"
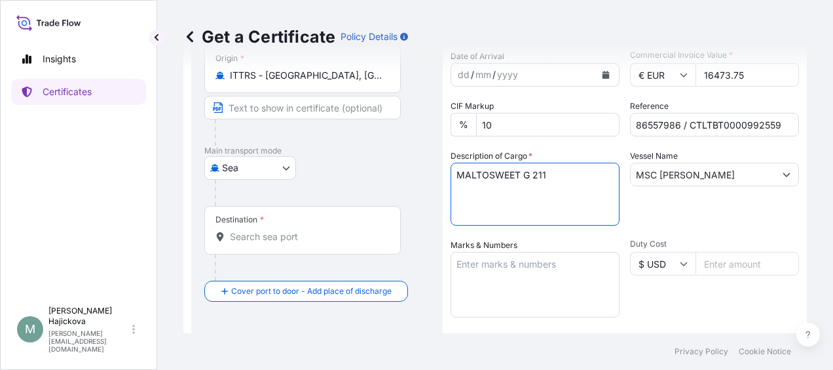
paste textarea "23 PX"
type textarea "MALTOSWEET G 211 23 PX"
click at [487, 278] on textarea "Marks & Numbers" at bounding box center [535, 285] width 169 height 66
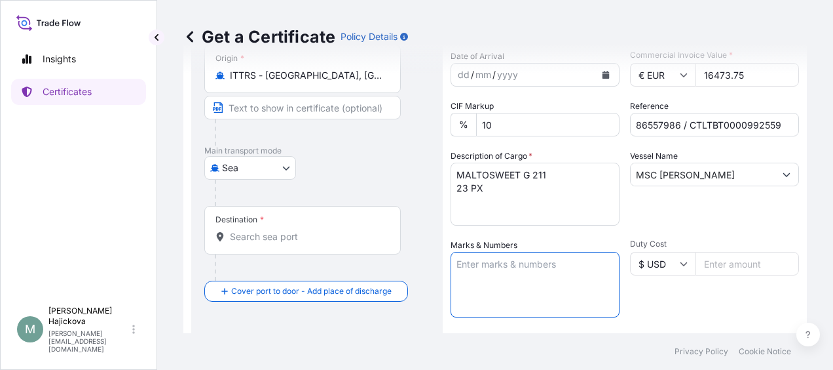
paste textarea "86557986"
paste textarea "CTLTBT0000992559"
paste textarea "MSDU4805050"
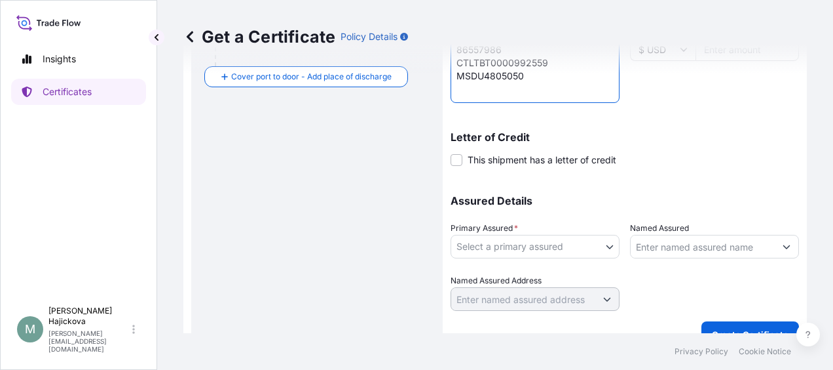
scroll to position [367, 0]
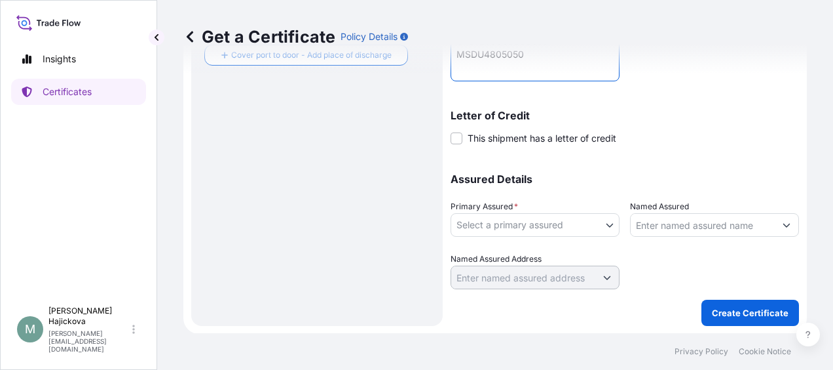
type textarea "86557986 CTLTBT0000992559 MSDU4805050"
click at [604, 223] on body "Insights Certificates M [PERSON_NAME] [PERSON_NAME][EMAIL_ADDRESS][DOMAIN_NAME]…" at bounding box center [416, 185] width 833 height 370
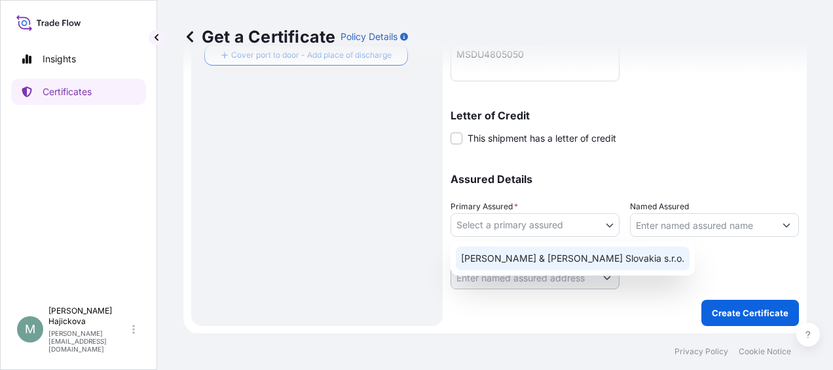
click at [541, 257] on div "[PERSON_NAME] & [PERSON_NAME] Slovakia s.r.o." at bounding box center [573, 258] width 234 height 24
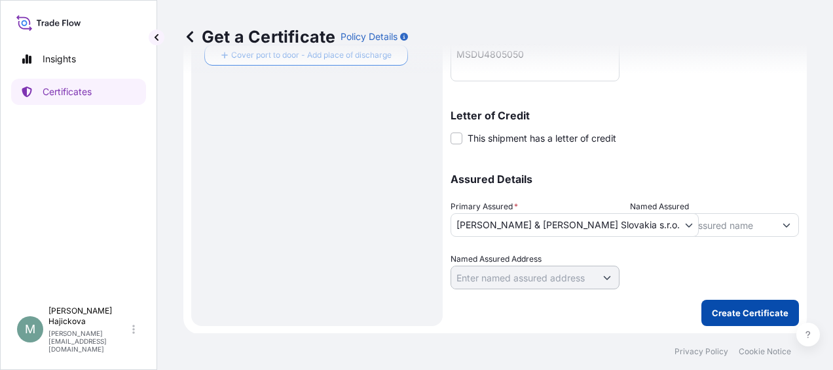
click at [753, 313] on p "Create Certificate" at bounding box center [750, 312] width 77 height 13
click at [740, 307] on p "Create Certificate" at bounding box center [750, 312] width 77 height 13
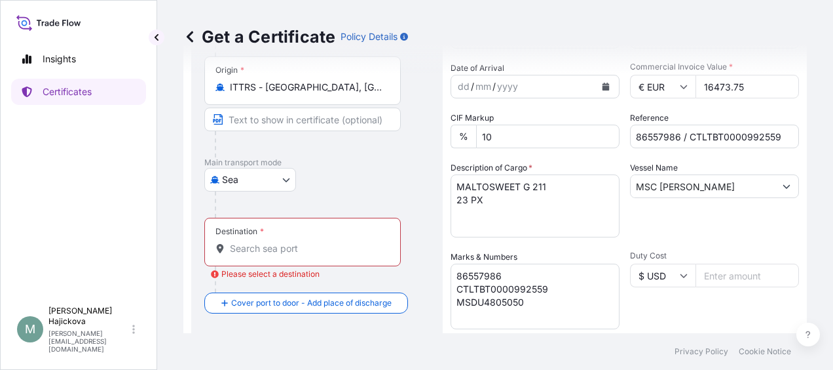
scroll to position [121, 0]
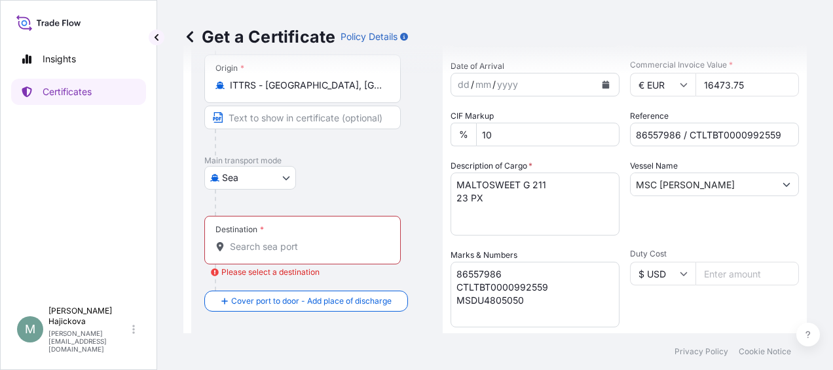
click at [284, 246] on input "Destination * Please select a destination" at bounding box center [307, 246] width 155 height 13
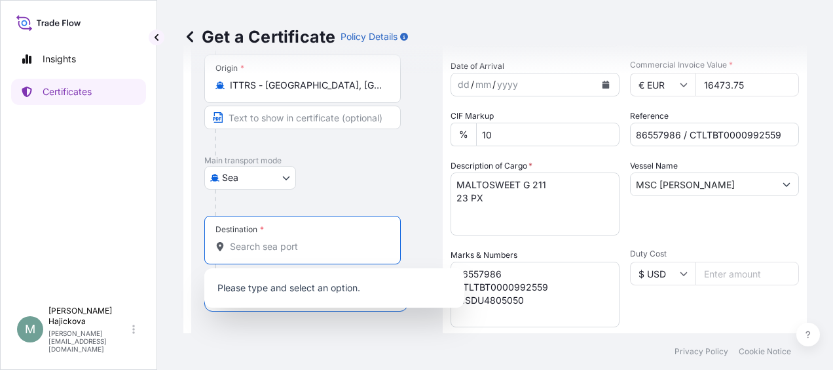
click at [292, 240] on input "Destination * Please select a destination" at bounding box center [307, 246] width 155 height 13
paste input "MERSIN"
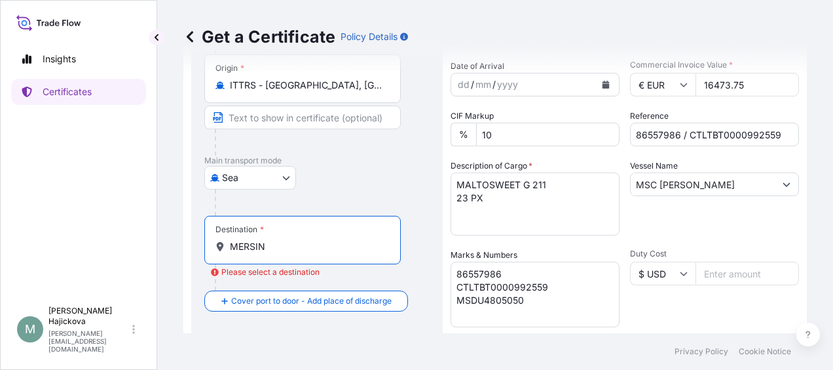
scroll to position [252, 0]
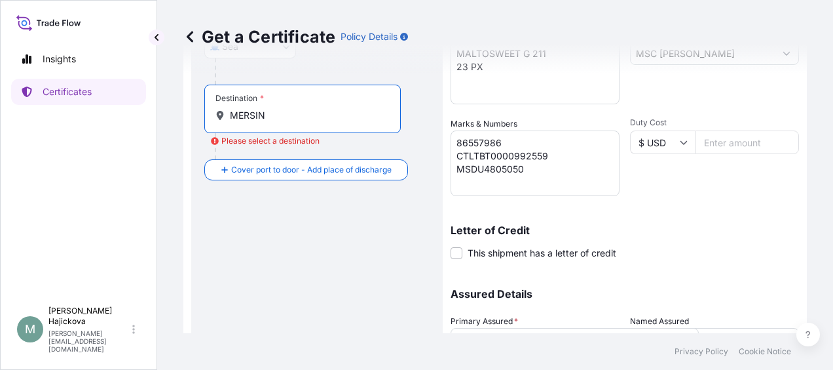
click at [302, 114] on input "MERSIN" at bounding box center [307, 115] width 155 height 13
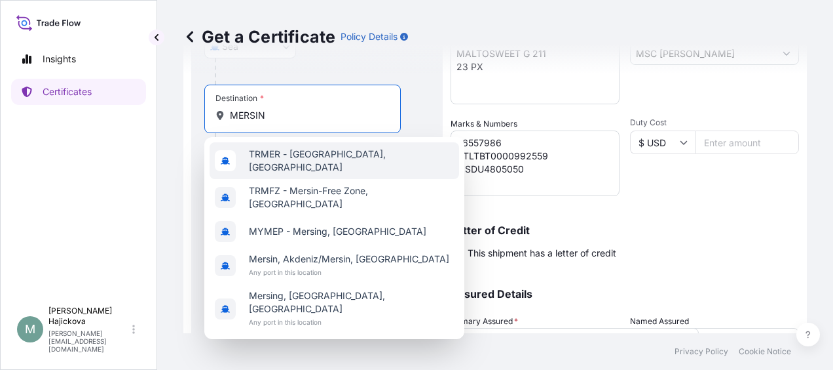
click at [301, 157] on span "TRMER - [GEOGRAPHIC_DATA], [GEOGRAPHIC_DATA]" at bounding box center [351, 160] width 205 height 26
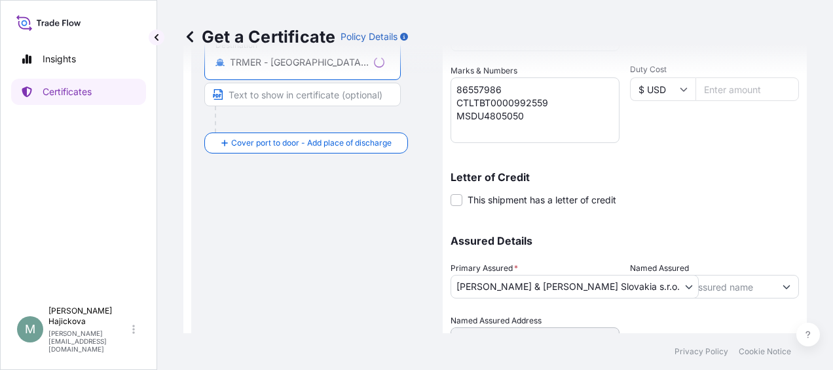
scroll to position [367, 0]
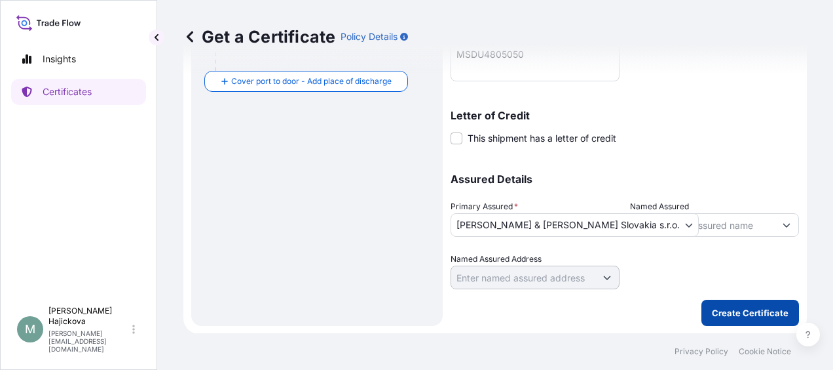
type input "TRMER - [GEOGRAPHIC_DATA], [GEOGRAPHIC_DATA]"
click at [743, 317] on p "Create Certificate" at bounding box center [750, 312] width 77 height 13
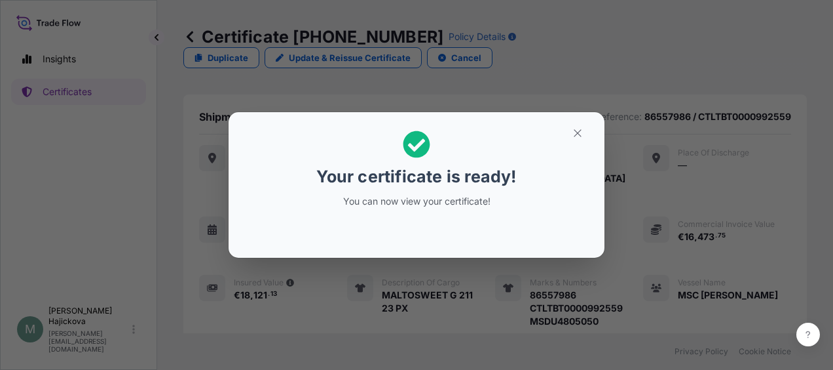
click at [575, 144] on h2 "Your certificate is ready! You can now view your certificate!" at bounding box center [416, 169] width 355 height 93
click at [577, 138] on icon "button" at bounding box center [578, 133] width 12 height 12
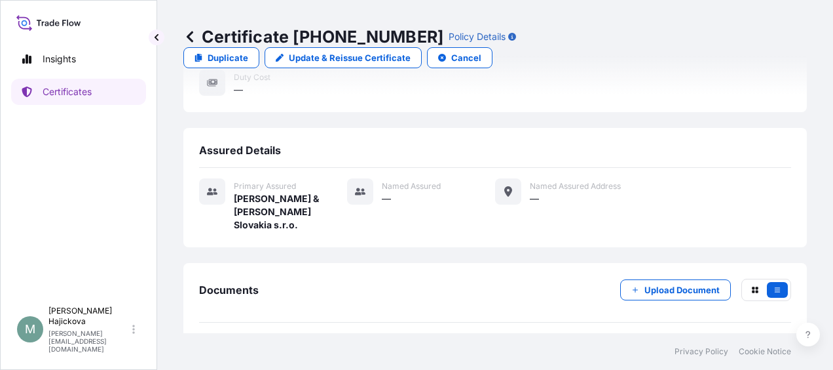
scroll to position [292, 0]
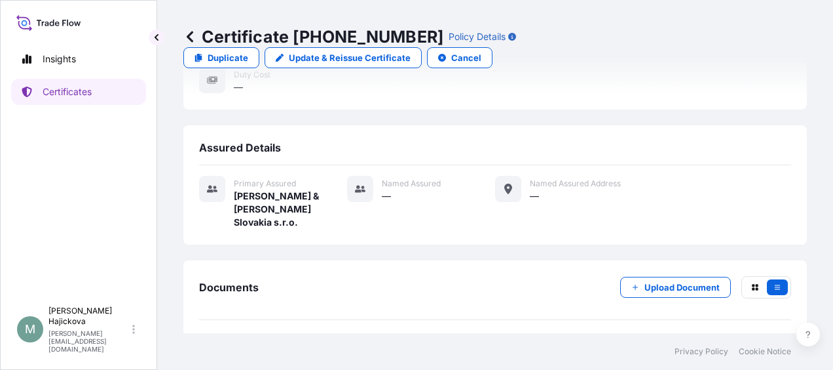
click at [669, 343] on div "[DATE]T12:00:09.707923" at bounding box center [724, 349] width 111 height 13
click at [56, 88] on p "Certificates" at bounding box center [67, 91] width 49 height 13
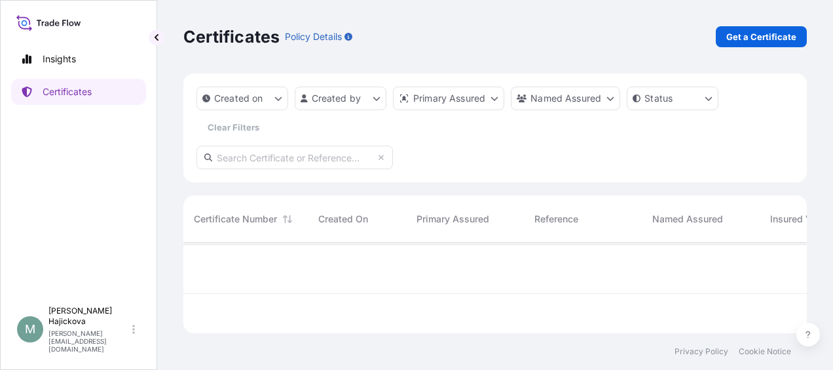
scroll to position [88, 613]
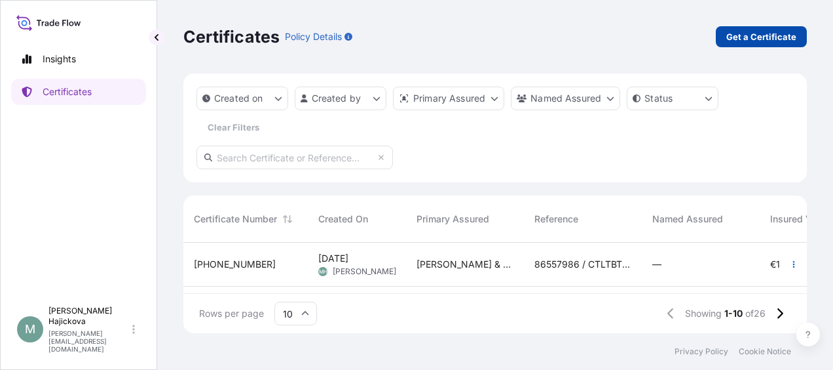
click at [753, 37] on p "Get a Certificate" at bounding box center [762, 36] width 70 height 13
select select "Sea"
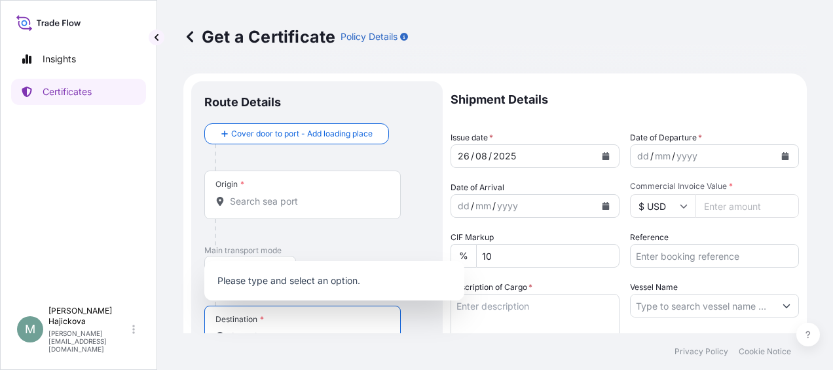
drag, startPoint x: 289, startPoint y: 331, endPoint x: 290, endPoint y: 320, distance: 11.2
click at [289, 330] on input "Destination *" at bounding box center [307, 336] width 155 height 13
click at [297, 326] on div "Destination *" at bounding box center [302, 329] width 197 height 48
click at [297, 330] on input "Destination *" at bounding box center [307, 336] width 155 height 13
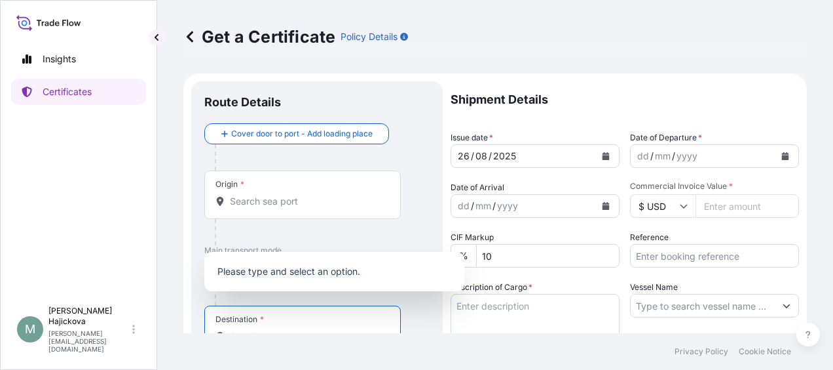
scroll to position [9, 0]
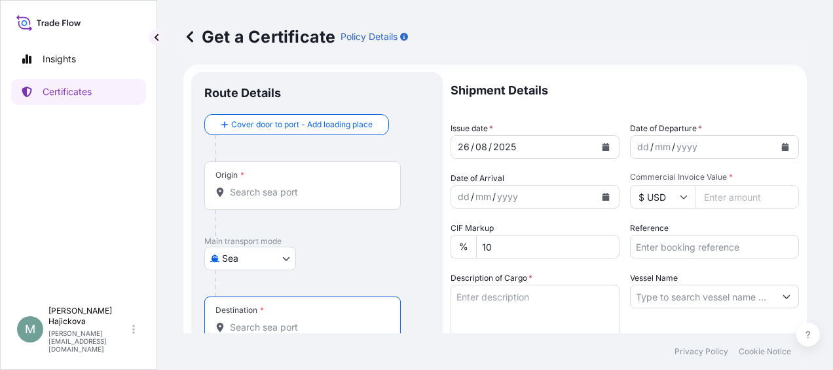
paste input "MERSIN"
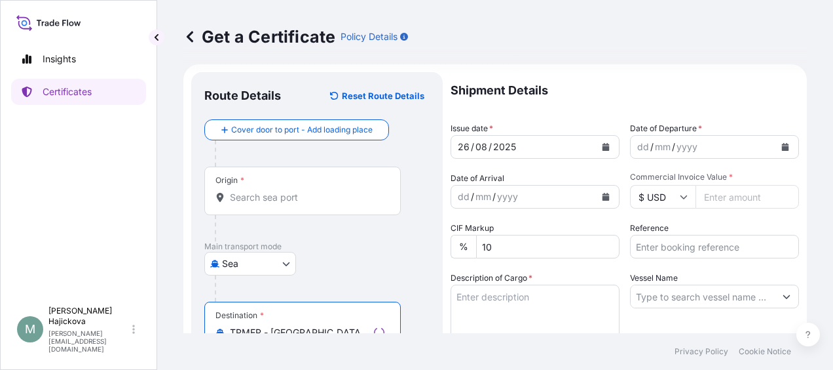
type input "TRMER - [GEOGRAPHIC_DATA], [GEOGRAPHIC_DATA]"
click at [303, 184] on div "Origin *" at bounding box center [302, 190] width 197 height 48
click at [303, 191] on input "Origin *" at bounding box center [307, 197] width 155 height 13
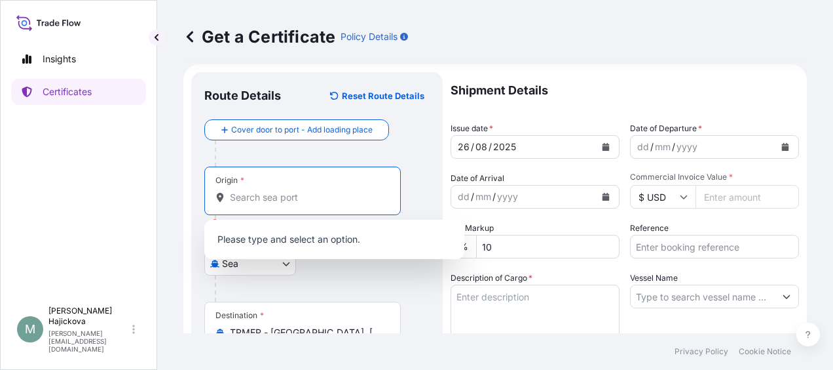
click at [288, 199] on input "Origin * Please select an origin" at bounding box center [307, 197] width 155 height 13
paste input "[GEOGRAPHIC_DATA]"
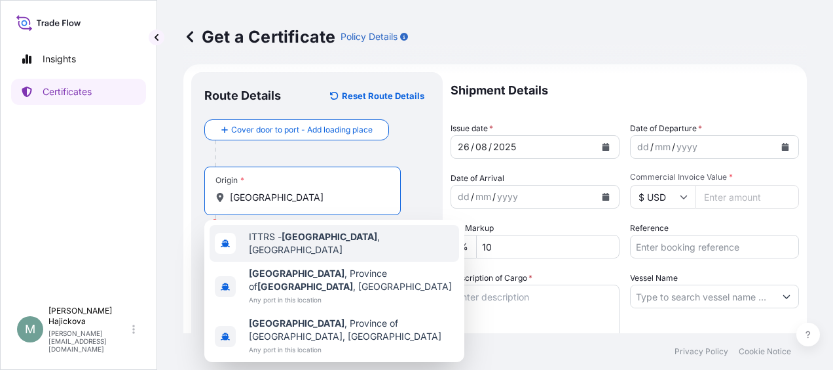
click at [296, 246] on span "ITTRS - [GEOGRAPHIC_DATA] , [GEOGRAPHIC_DATA]" at bounding box center [351, 243] width 205 height 26
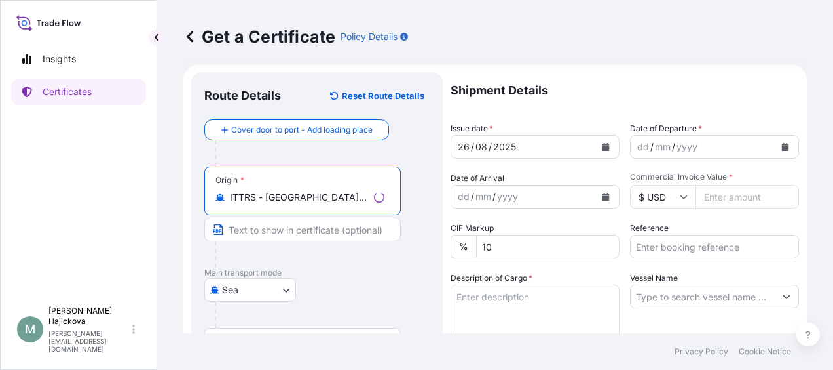
type input "ITTRS - [GEOGRAPHIC_DATA], [GEOGRAPHIC_DATA]"
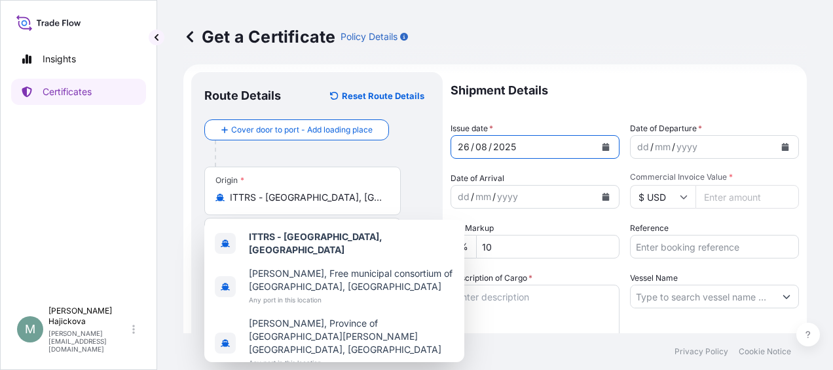
click at [596, 150] on button "Calendar" at bounding box center [606, 146] width 21 height 21
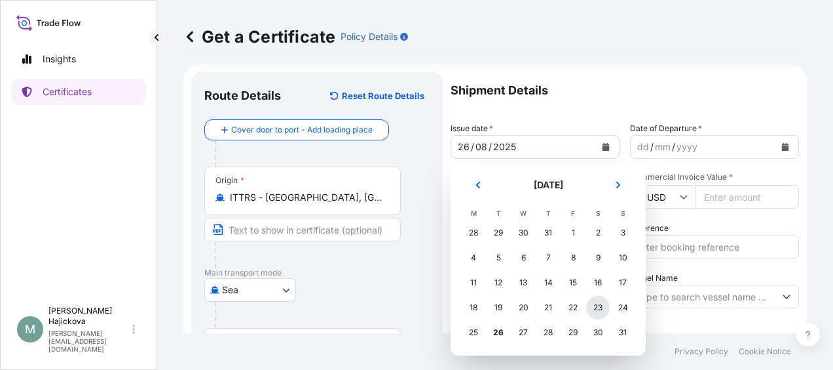
click at [598, 310] on div "23" at bounding box center [598, 308] width 24 height 24
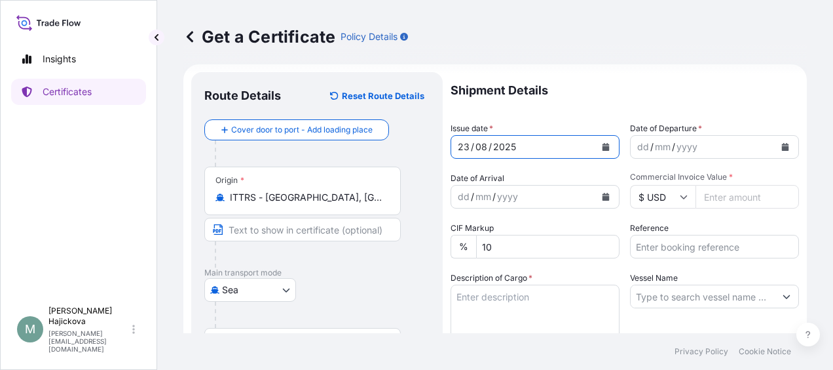
click at [751, 145] on div "dd / mm / yyyy" at bounding box center [703, 147] width 144 height 24
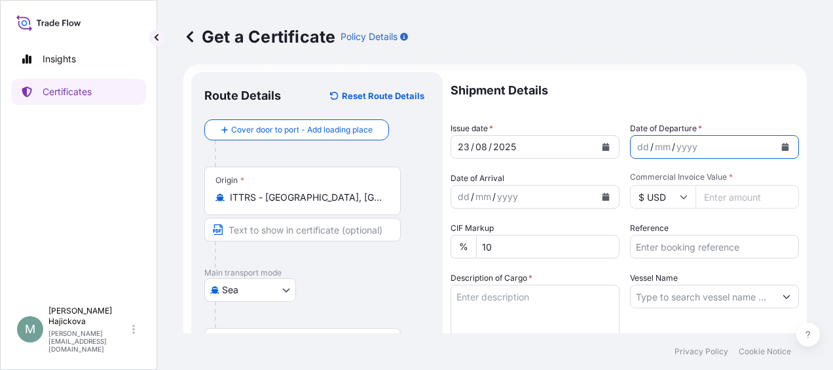
click at [782, 148] on icon "Calendar" at bounding box center [786, 147] width 8 height 8
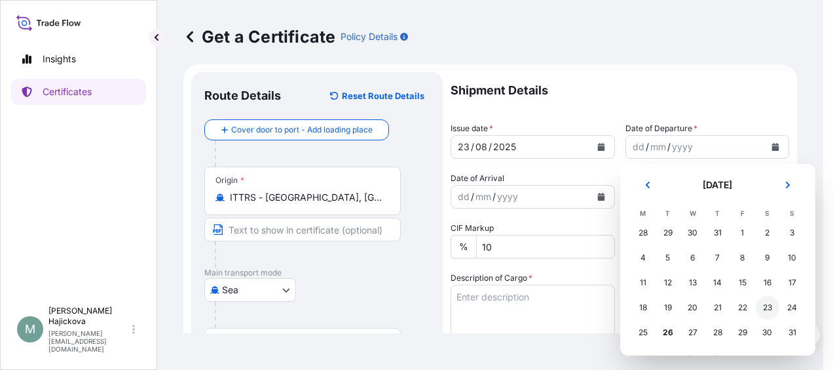
click at [770, 305] on div "23" at bounding box center [768, 308] width 24 height 24
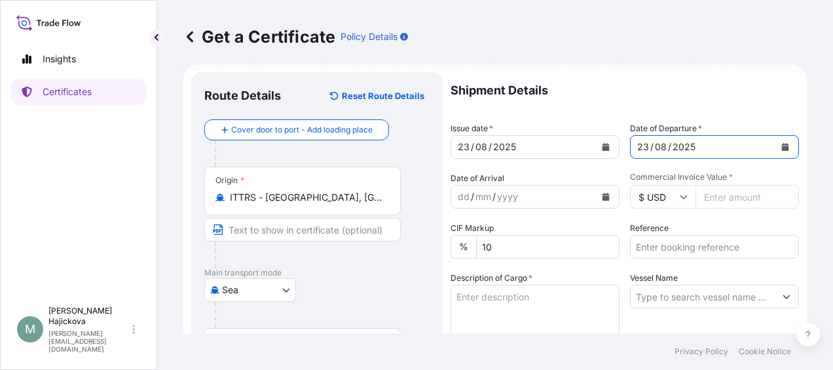
click at [730, 193] on input "Commercial Invoice Value *" at bounding box center [748, 197] width 104 height 24
paste input "16473.75"
type input "16473.75"
click at [680, 195] on icon at bounding box center [684, 197] width 8 height 8
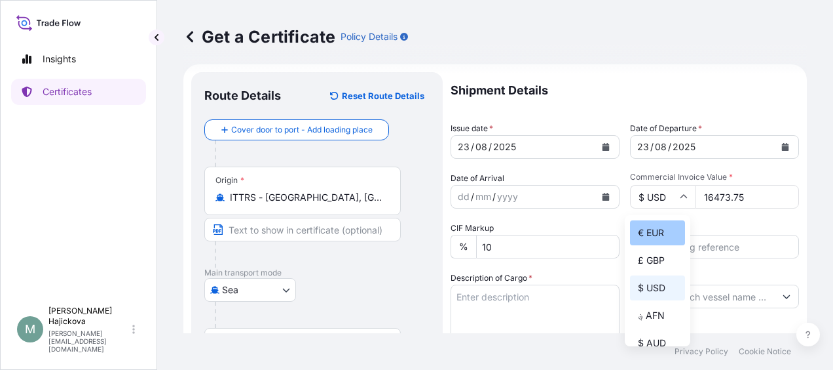
click at [662, 233] on div "€ EUR" at bounding box center [657, 232] width 55 height 25
type input "€ EUR"
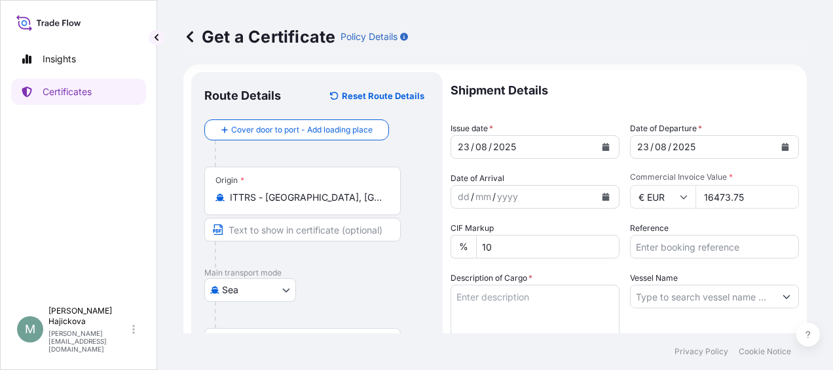
click at [667, 240] on input "Reference" at bounding box center [714, 247] width 169 height 24
paste input "86563797"
paste input "CTLTBT0001002611"
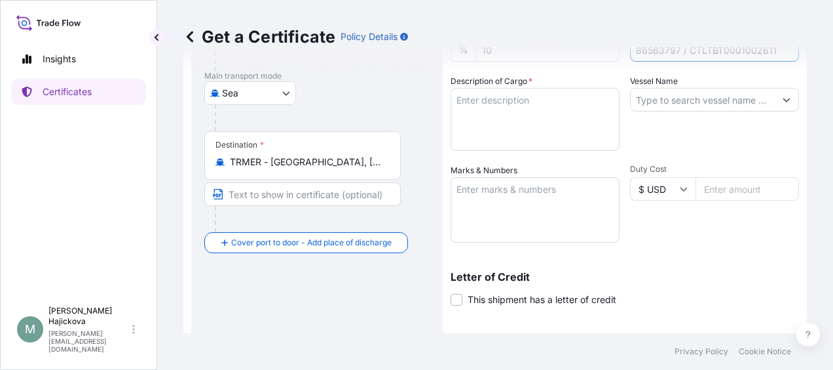
type input "86563797 / CTLTBT0001002611"
click at [524, 116] on textarea "Description of Cargo *" at bounding box center [535, 119] width 169 height 63
paste textarea "MALTOSWEET G 211"
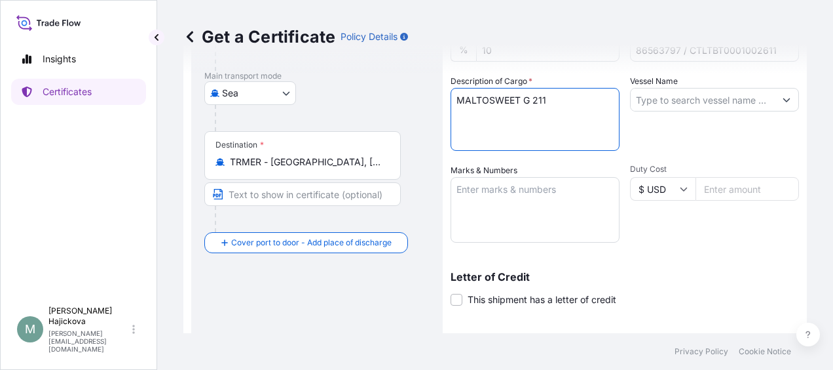
paste textarea "23 PX Boleraz"
type textarea "MALTOSWEET G 211 23 PX"
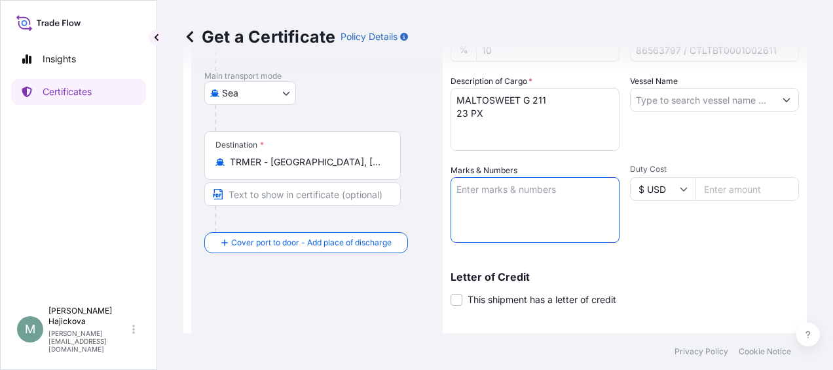
click at [518, 188] on textarea "Marks & Numbers" at bounding box center [535, 210] width 169 height 66
paste textarea "86563797"
paste textarea "CTLTBT0001002611"
paste textarea "FCLU9425150"
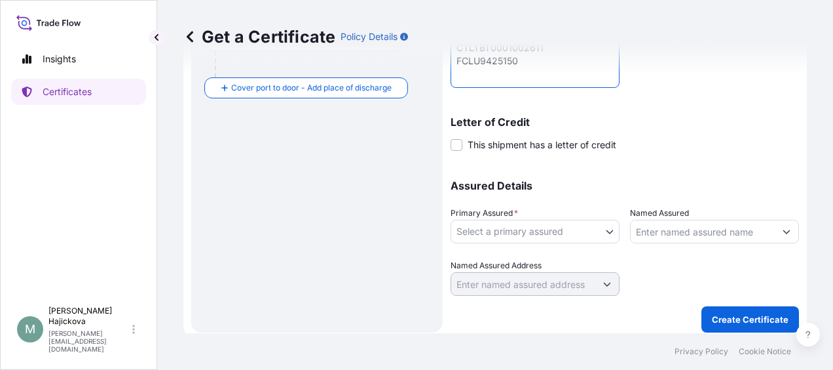
scroll to position [367, 0]
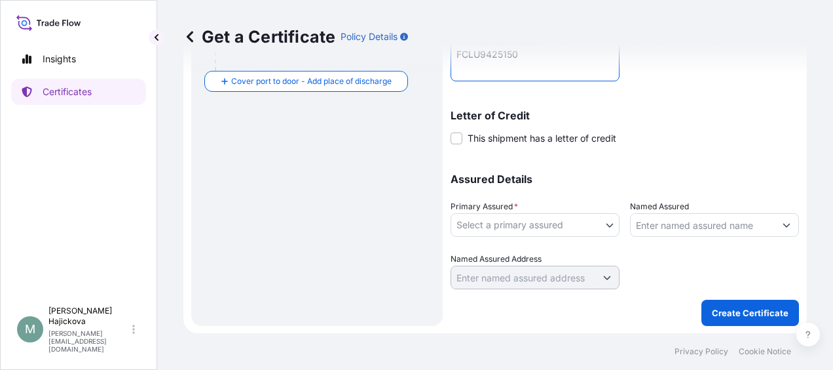
type textarea "86563797 CTLTBT0001002611 FCLU9425150"
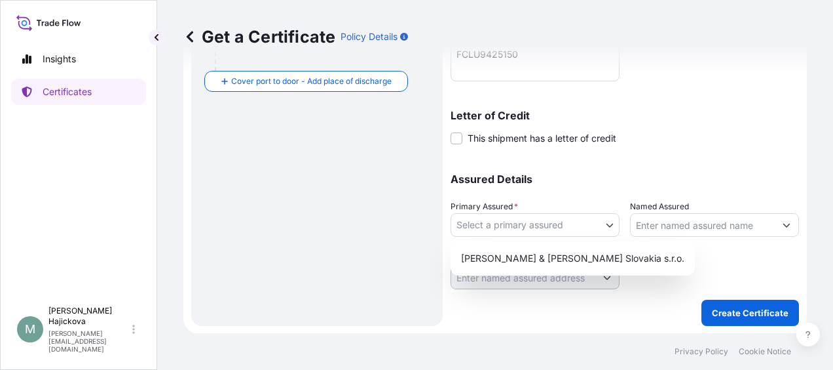
click at [573, 218] on body "Insights Certificates M [PERSON_NAME] [PERSON_NAME][EMAIL_ADDRESS][DOMAIN_NAME]…" at bounding box center [416, 185] width 833 height 370
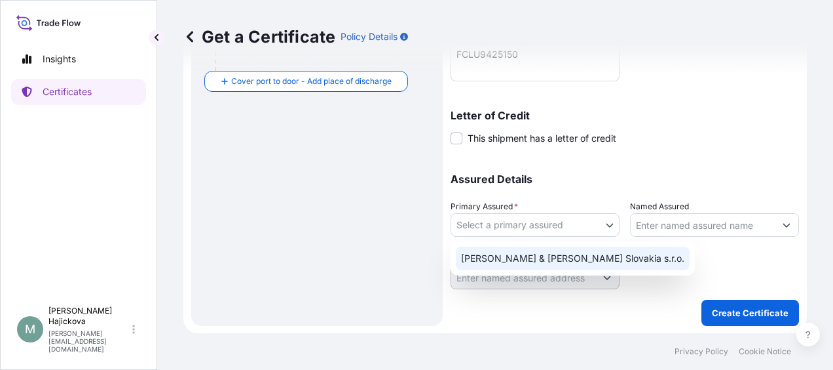
click at [525, 259] on div "[PERSON_NAME] & [PERSON_NAME] Slovakia s.r.o." at bounding box center [573, 258] width 234 height 24
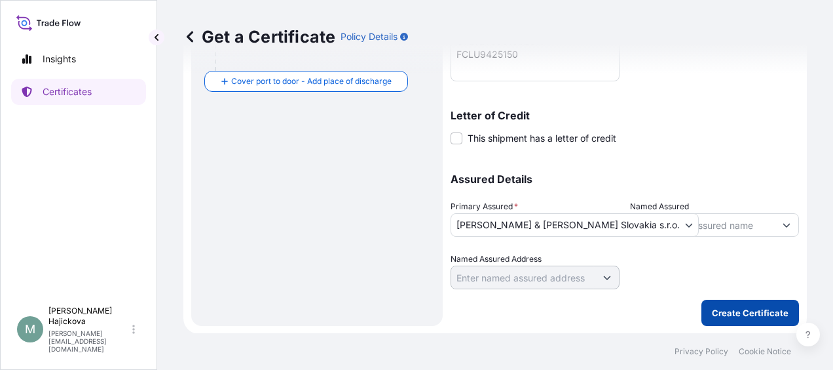
click at [720, 314] on p "Create Certificate" at bounding box center [750, 312] width 77 height 13
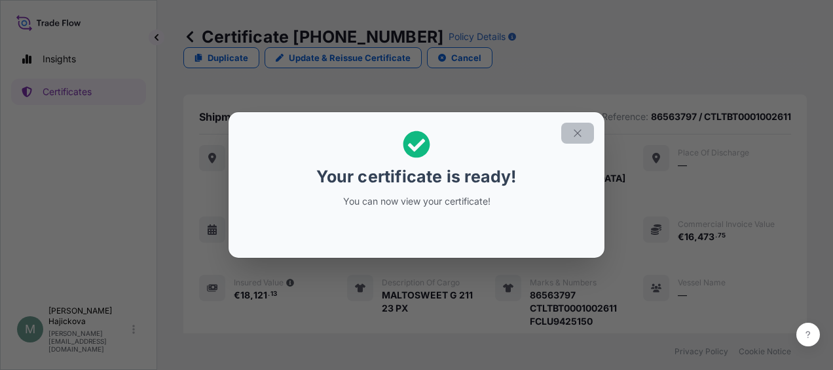
click at [584, 133] on button "button" at bounding box center [578, 133] width 33 height 21
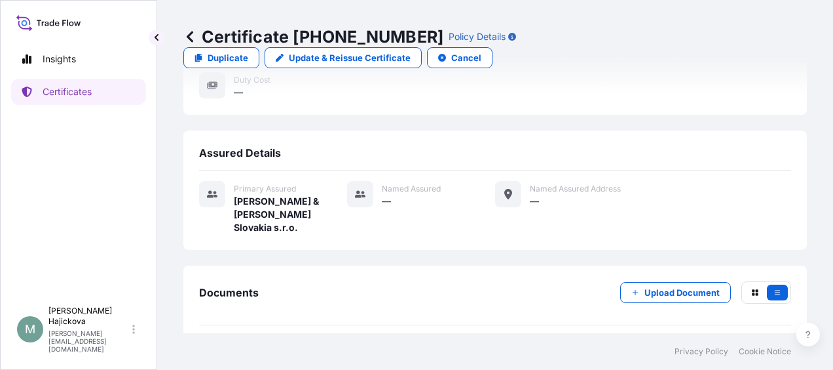
scroll to position [292, 0]
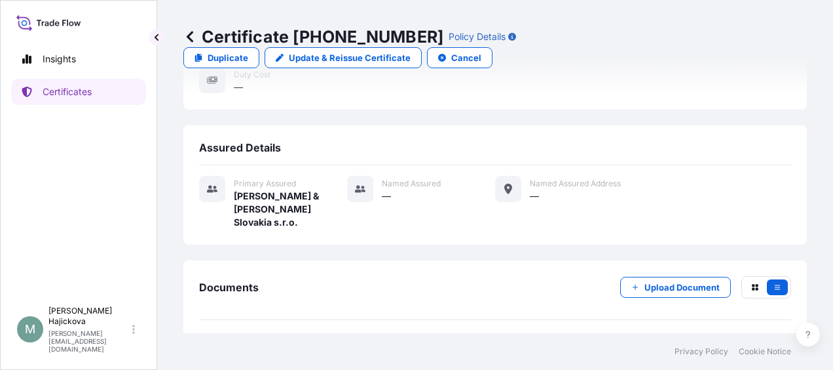
click at [696, 343] on div "[DATE]T12:04:09.135698" at bounding box center [725, 349] width 109 height 13
